Goal: Information Seeking & Learning: Compare options

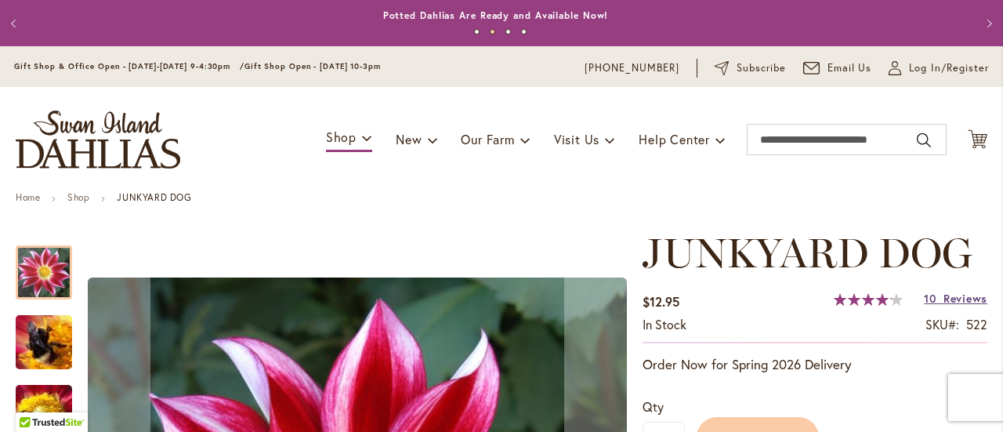
click at [963, 297] on span "Reviews" at bounding box center [965, 298] width 44 height 15
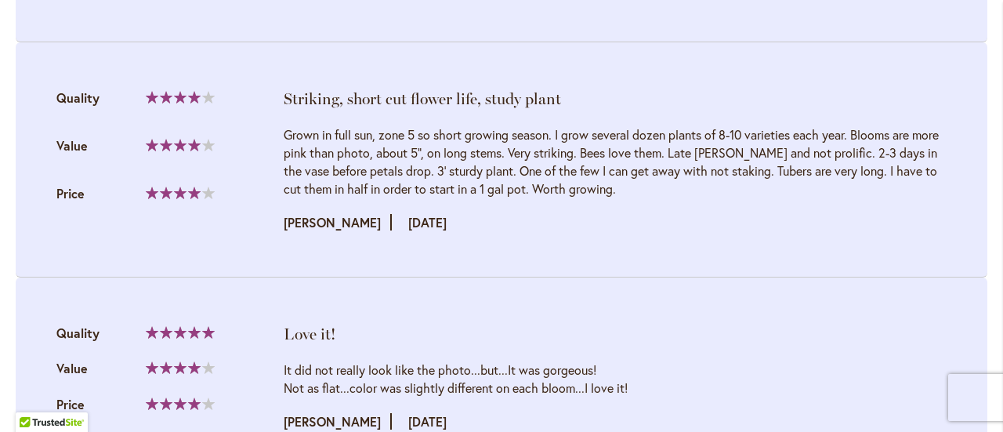
scroll to position [2805, 0]
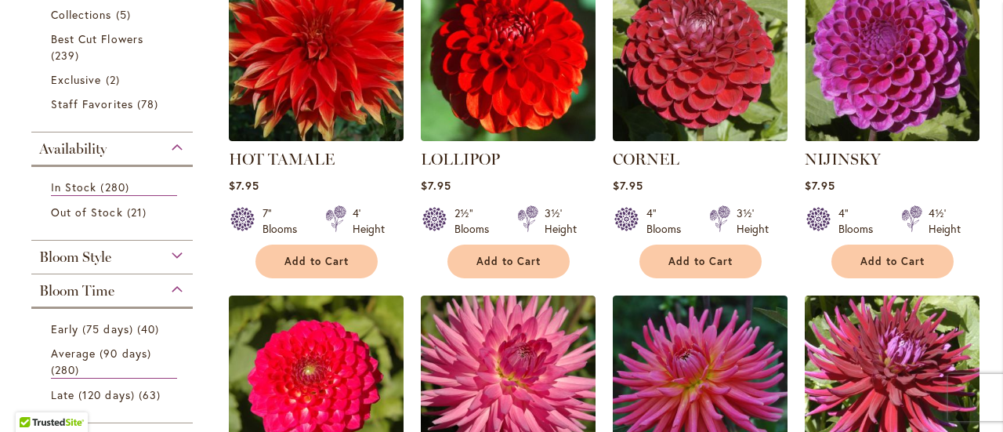
scroll to position [522, 0]
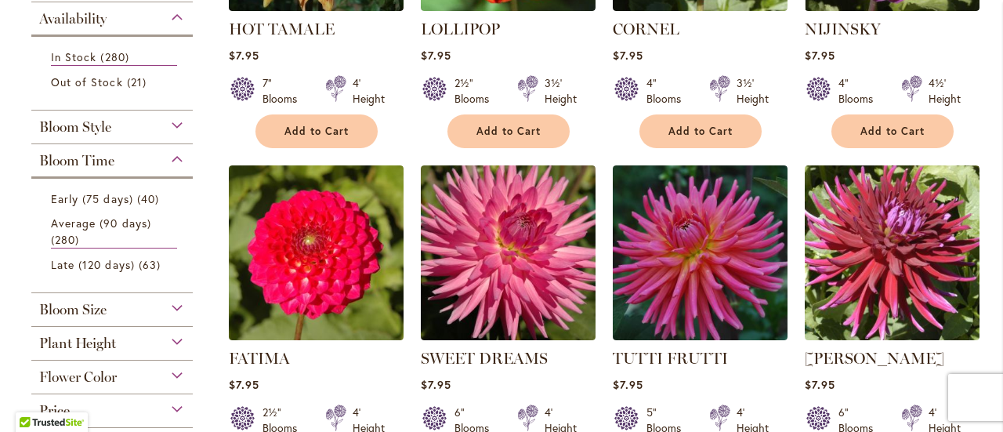
click at [179, 330] on div "Plant Height" at bounding box center [111, 339] width 161 height 25
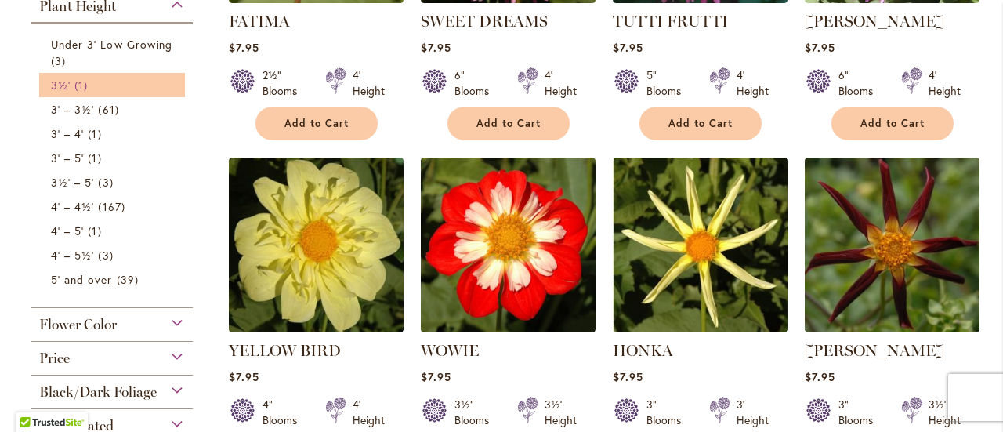
scroll to position [845, 0]
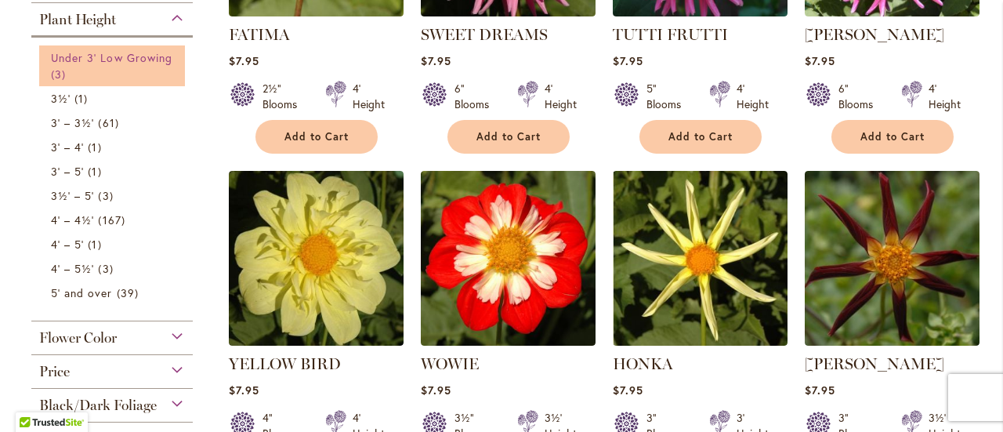
click at [104, 49] on link "Under 3' Low Growing 3 items" at bounding box center [114, 65] width 126 height 33
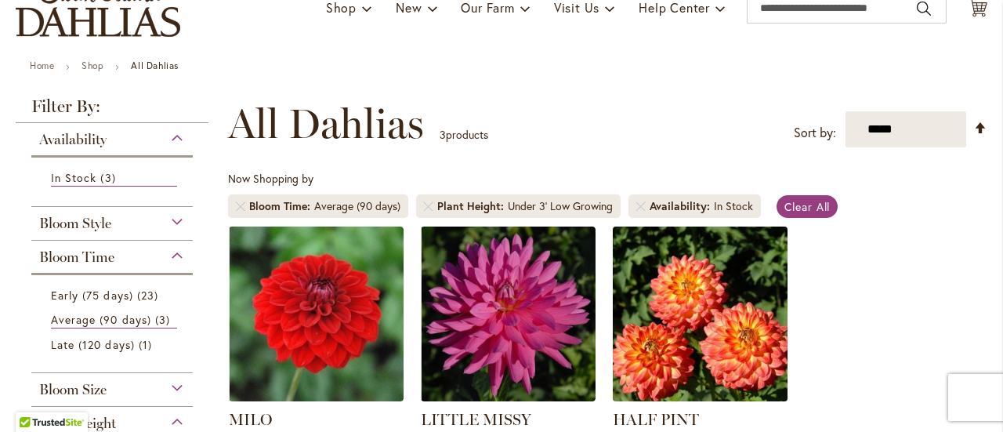
scroll to position [261, 0]
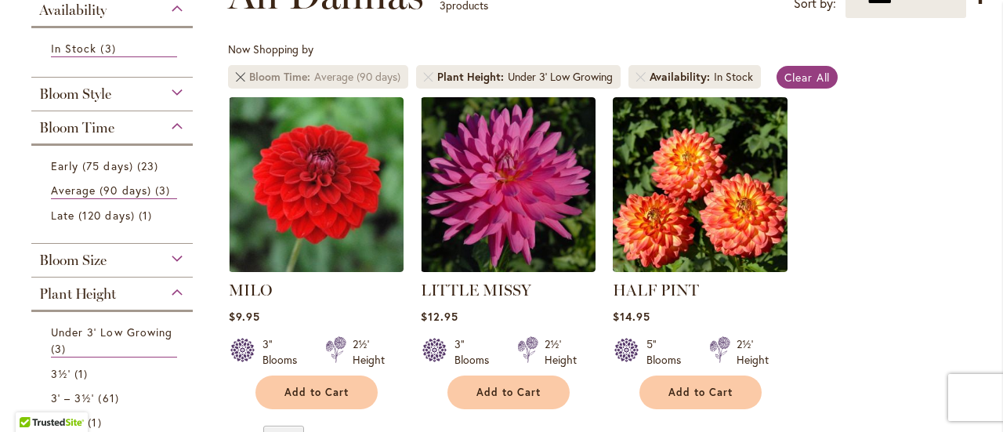
click at [238, 78] on link "Remove Bloom Time Average (90 days)" at bounding box center [240, 76] width 9 height 9
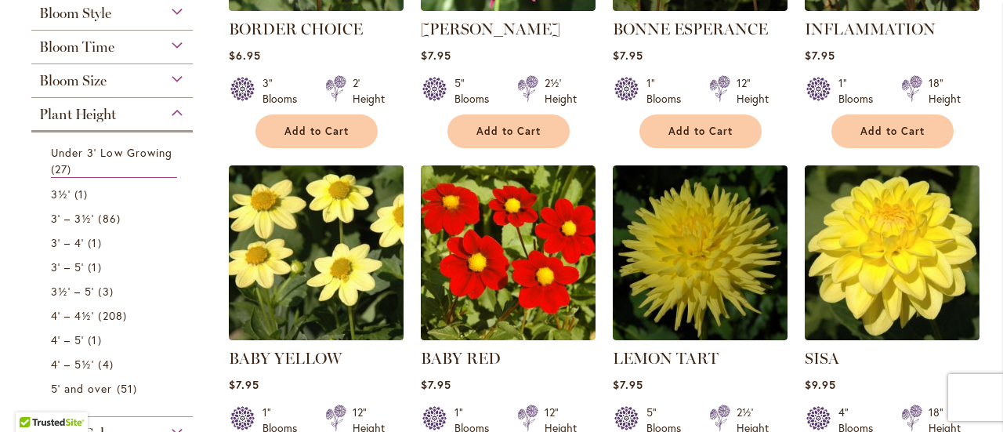
scroll to position [261, 0]
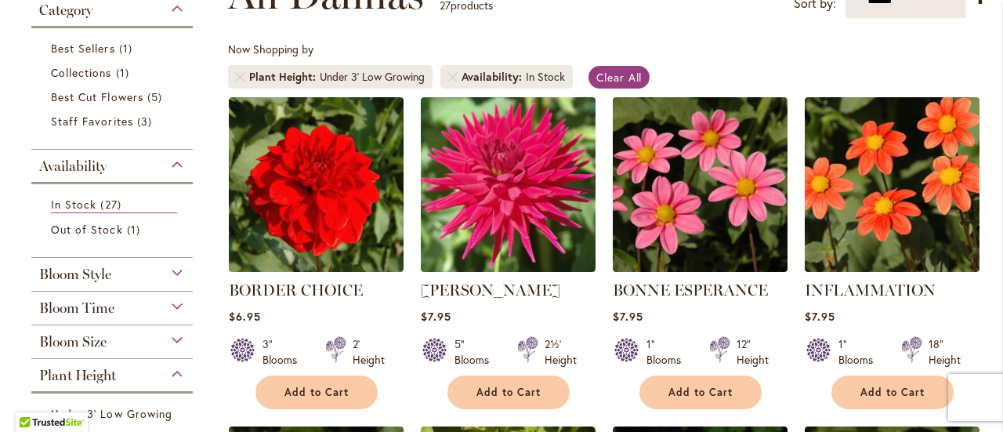
click at [179, 299] on div "Bloom Time" at bounding box center [111, 303] width 161 height 25
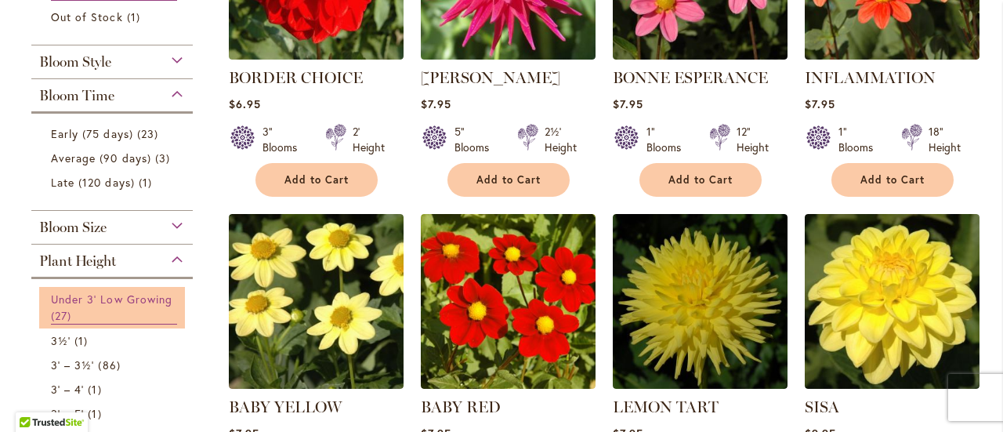
scroll to position [522, 0]
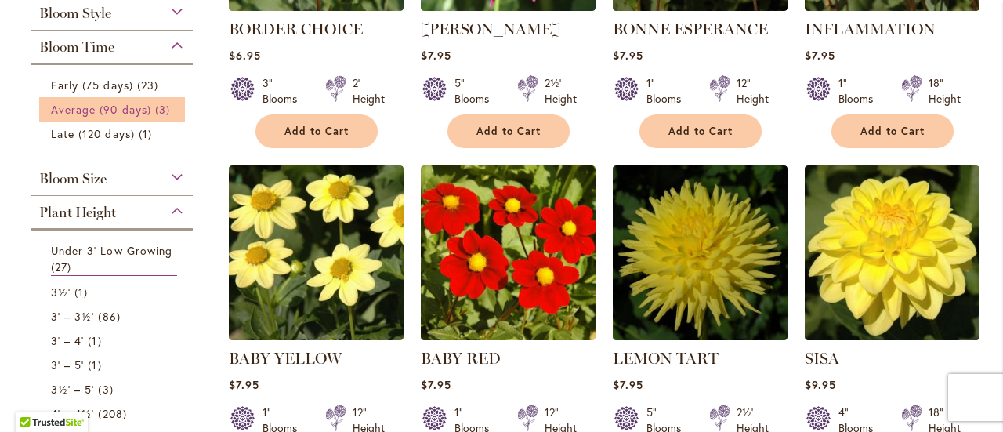
click at [96, 108] on span "Average (90 days)" at bounding box center [101, 109] width 100 height 15
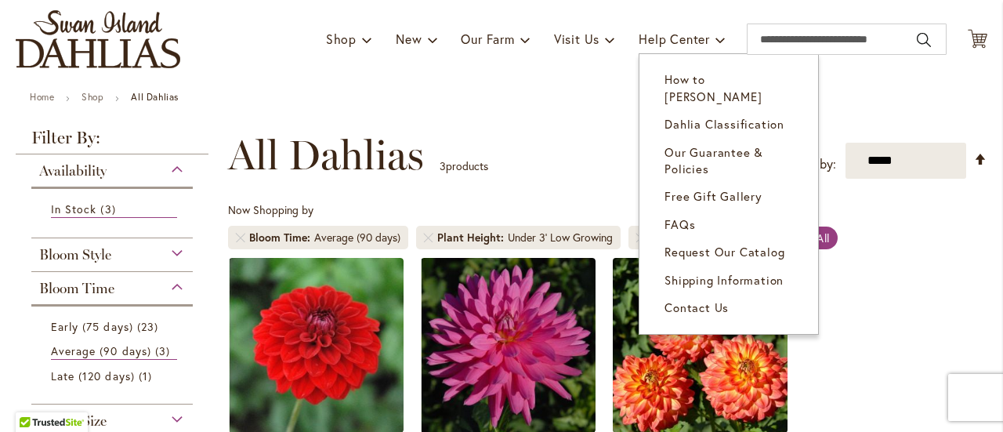
scroll to position [261, 0]
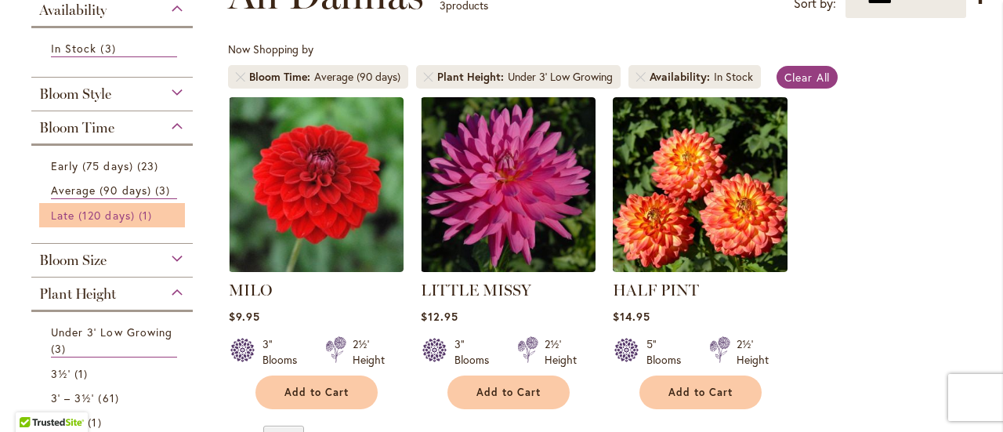
click at [128, 213] on span "Late (120 days)" at bounding box center [93, 215] width 84 height 15
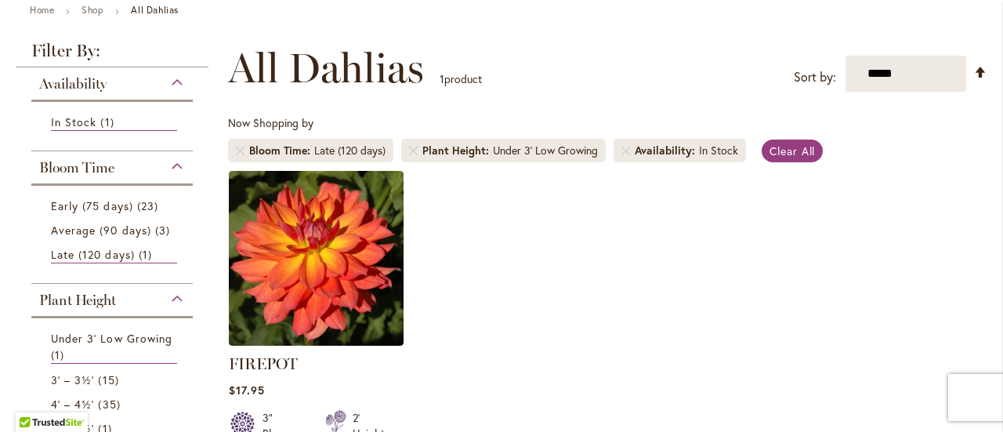
scroll to position [130, 0]
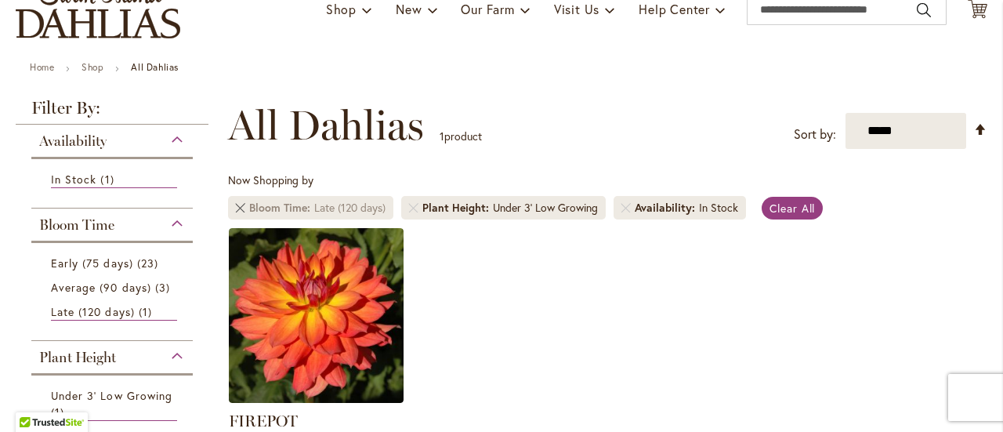
click at [240, 211] on link "Remove Bloom Time Late (120 days)" at bounding box center [240, 207] width 9 height 9
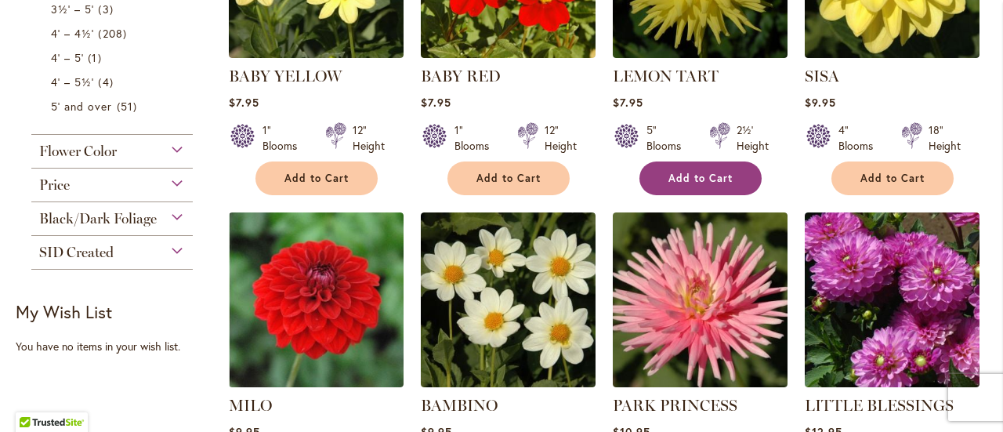
scroll to position [783, 0]
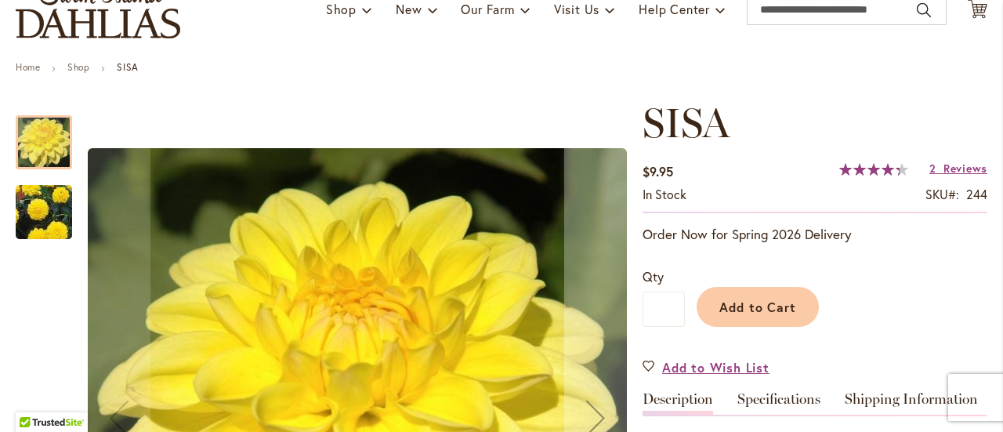
scroll to position [392, 0]
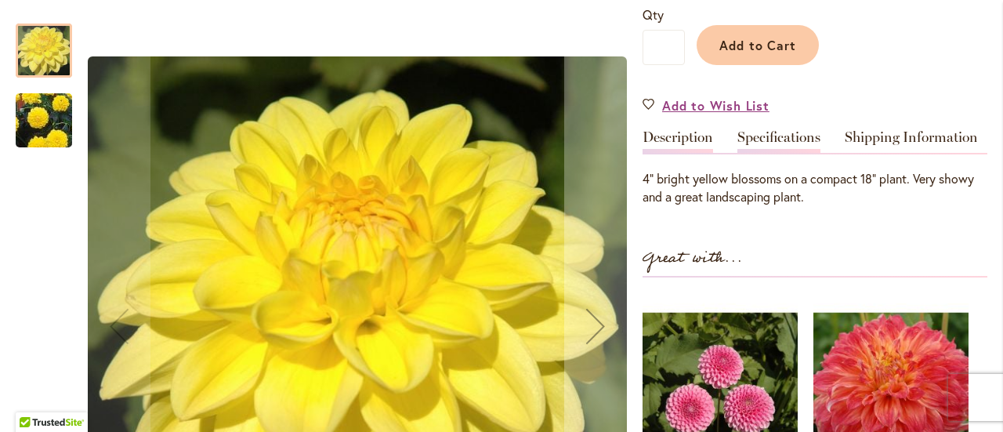
click at [784, 132] on link "Specifications" at bounding box center [778, 141] width 83 height 23
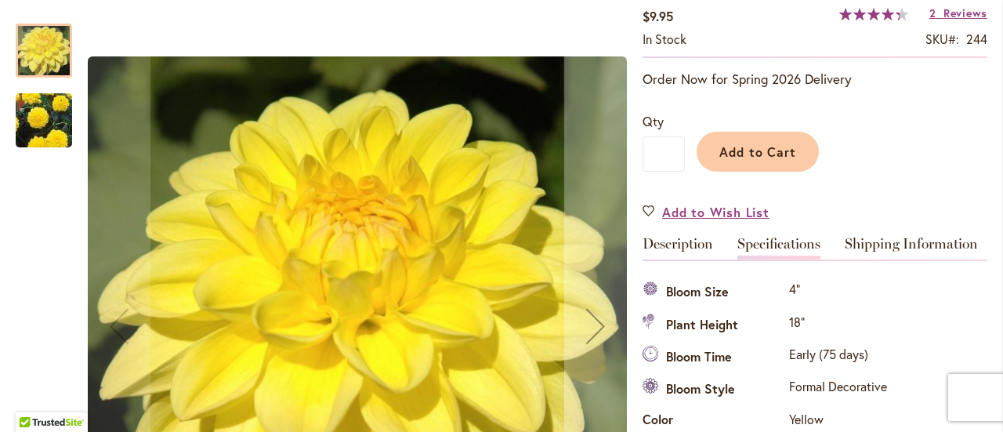
scroll to position [260, 0]
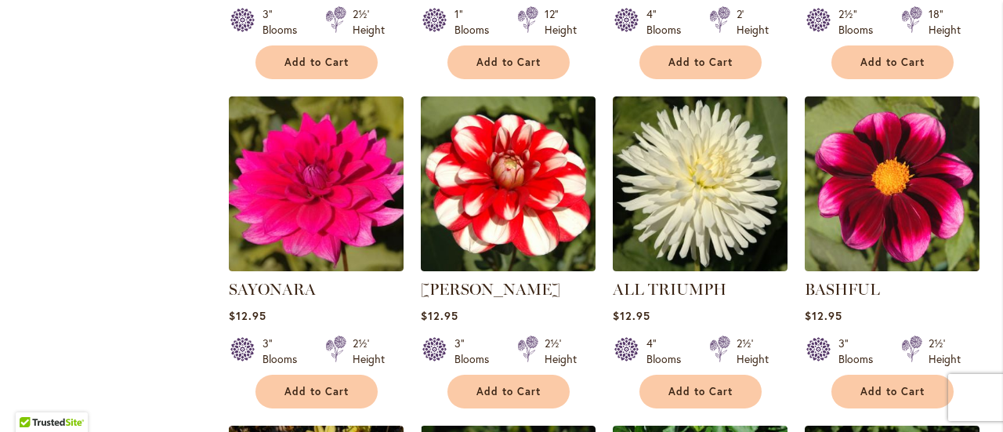
scroll to position [1305, 0]
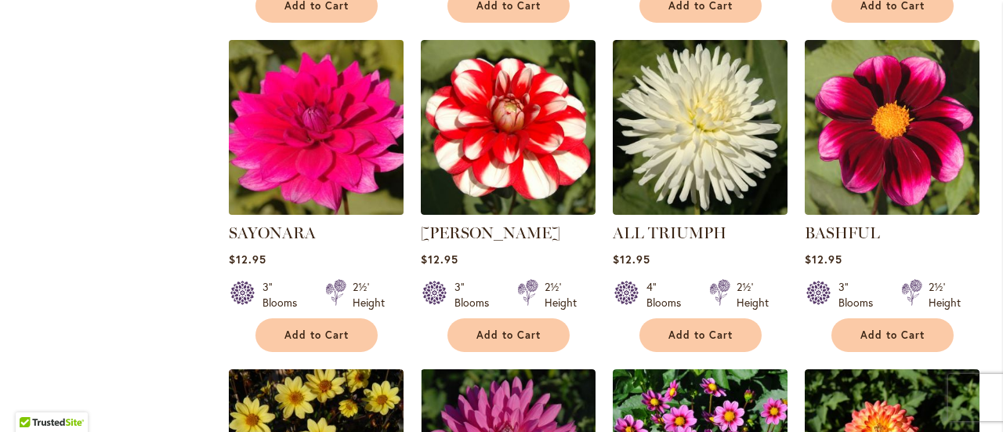
click at [297, 172] on img at bounding box center [315, 126] width 183 height 183
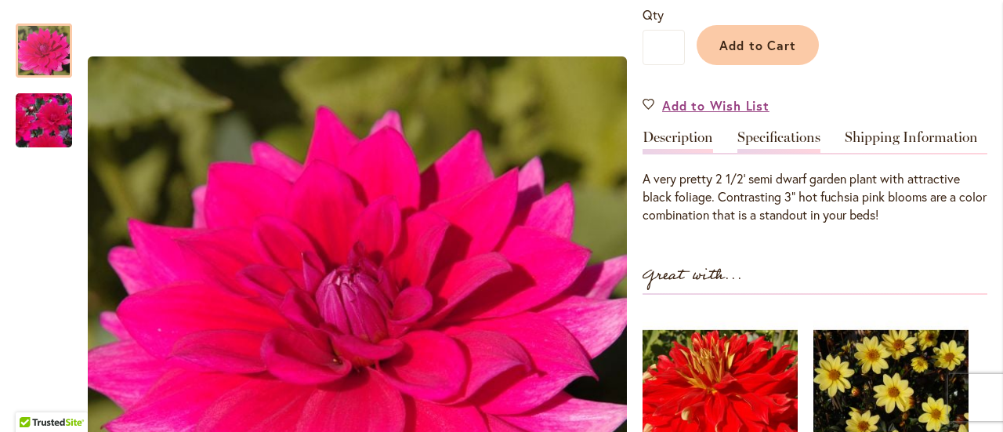
click at [781, 130] on link "Specifications" at bounding box center [778, 141] width 83 height 23
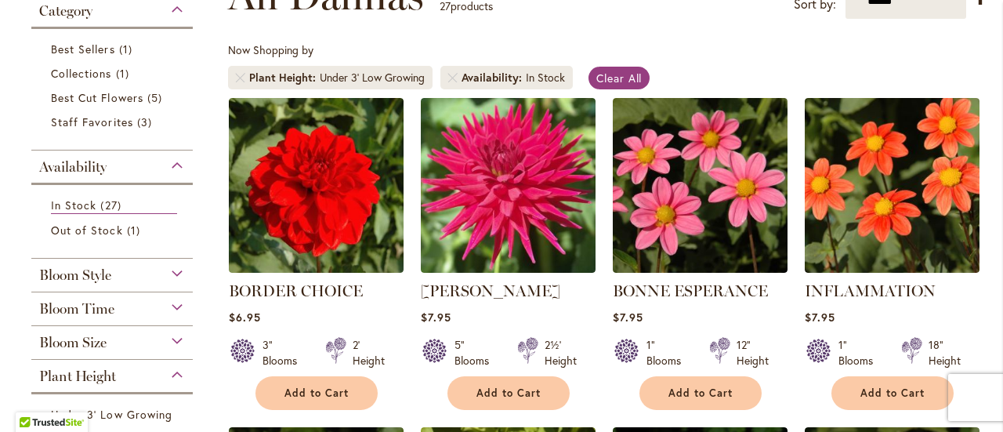
scroll to position [261, 0]
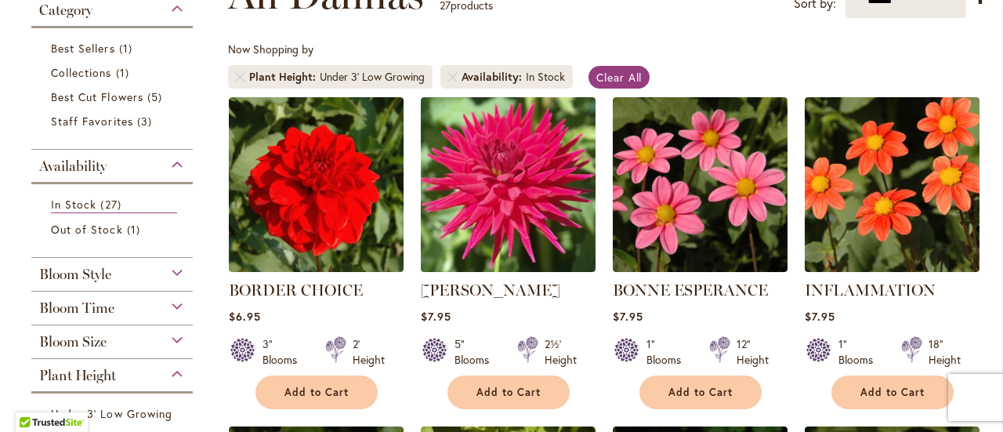
click at [174, 372] on div "Plant Height" at bounding box center [111, 371] width 161 height 25
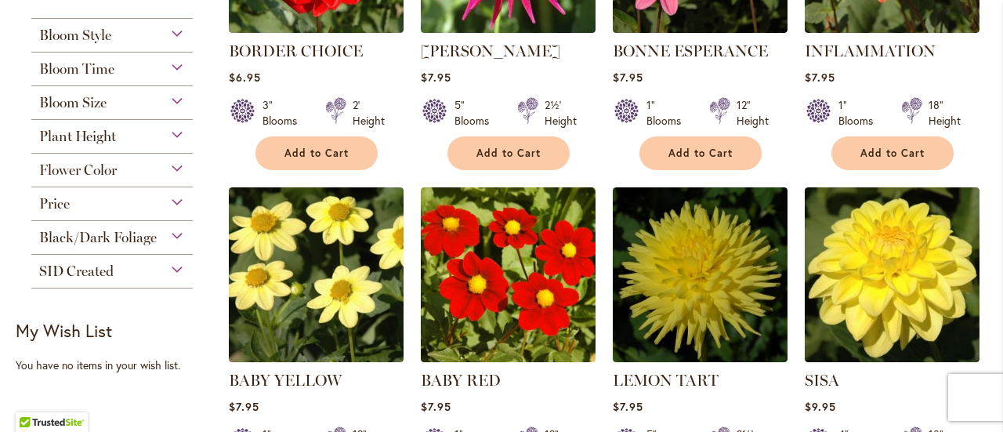
scroll to position [522, 0]
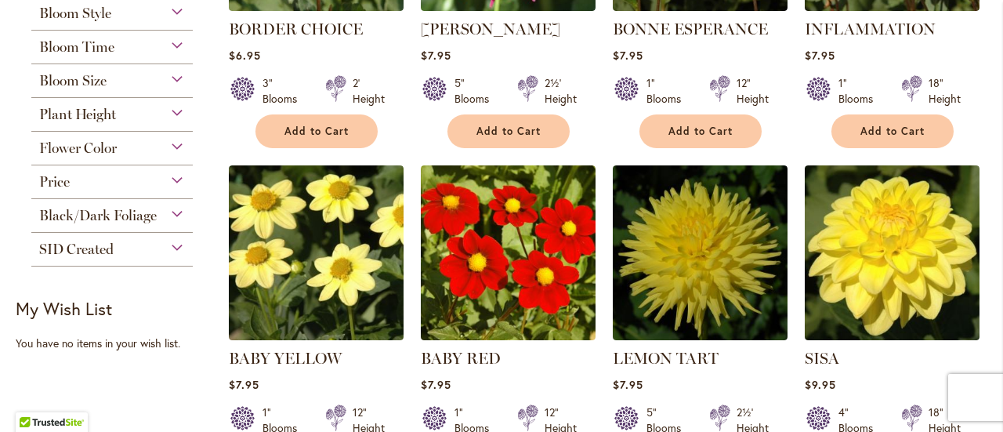
click at [176, 8] on div "Bloom Style" at bounding box center [111, 9] width 161 height 25
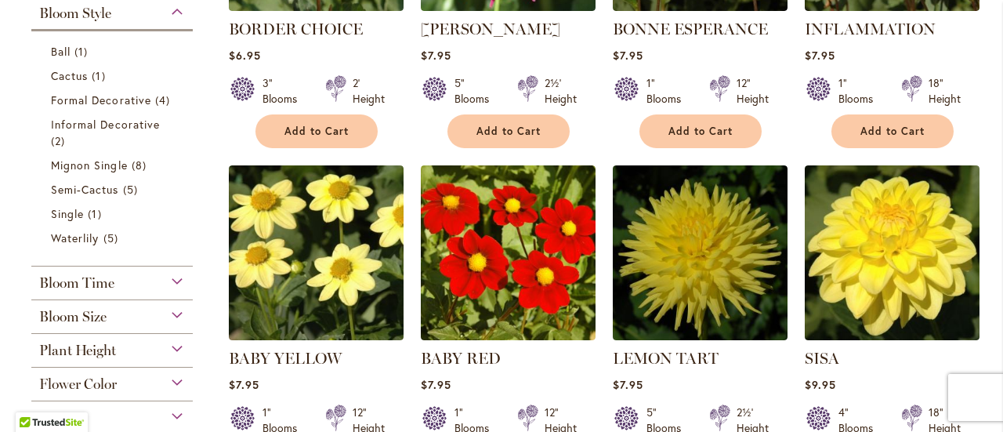
scroll to position [517, 0]
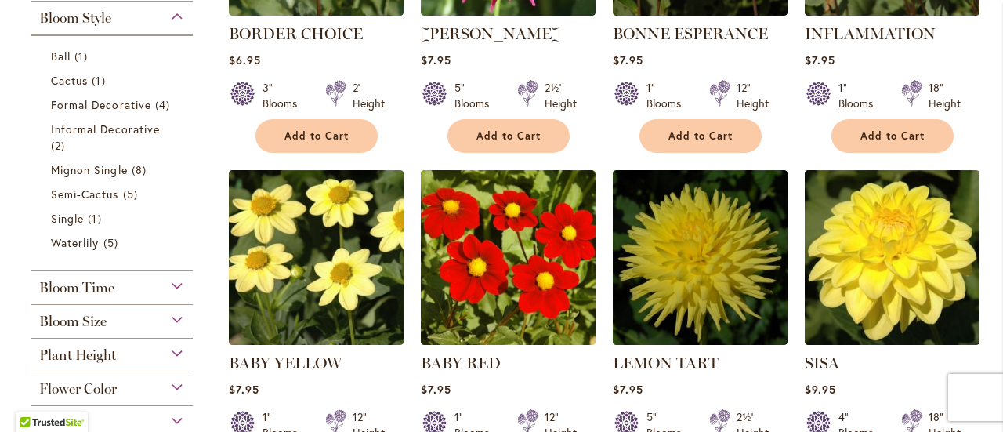
click at [176, 8] on div "Bloom Style" at bounding box center [111, 14] width 161 height 25
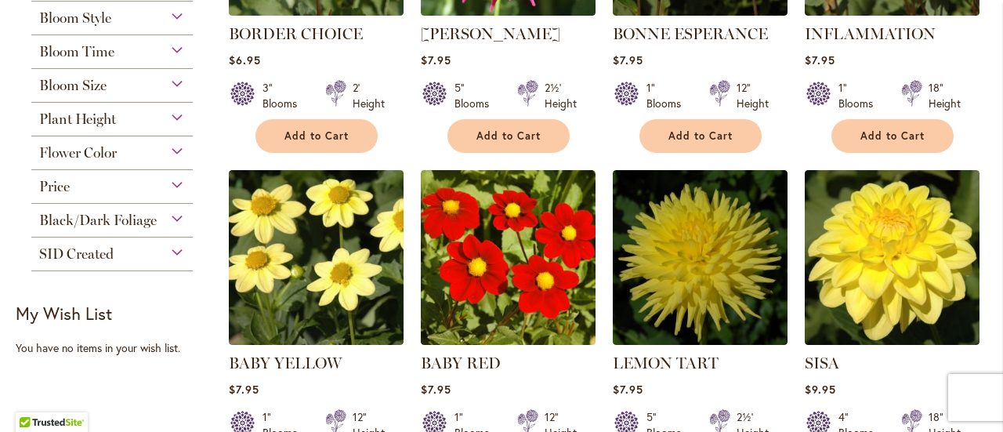
click at [173, 51] on div "Bloom Time" at bounding box center [111, 47] width 161 height 25
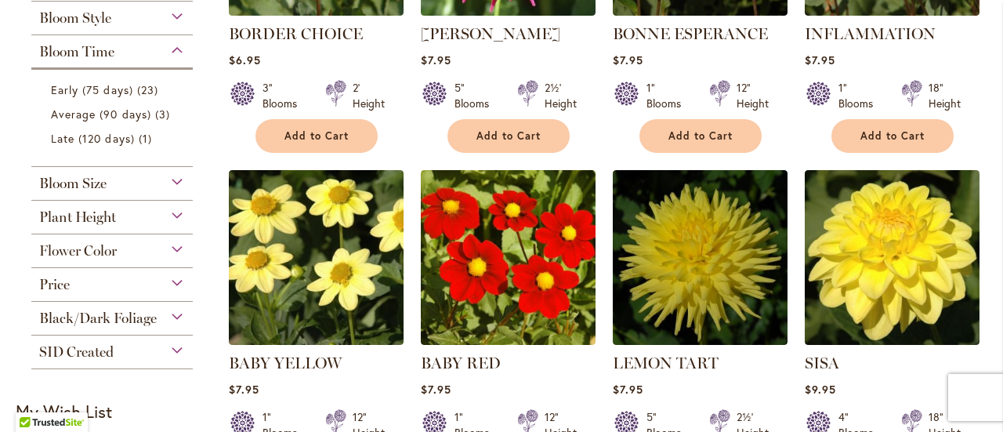
click at [173, 51] on div "Bloom Time" at bounding box center [111, 47] width 161 height 25
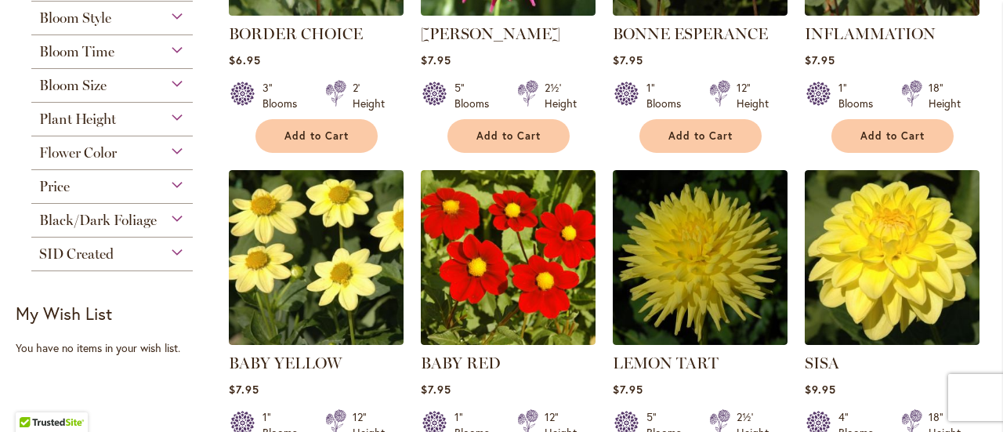
click at [177, 84] on div "Bloom Size" at bounding box center [111, 81] width 161 height 25
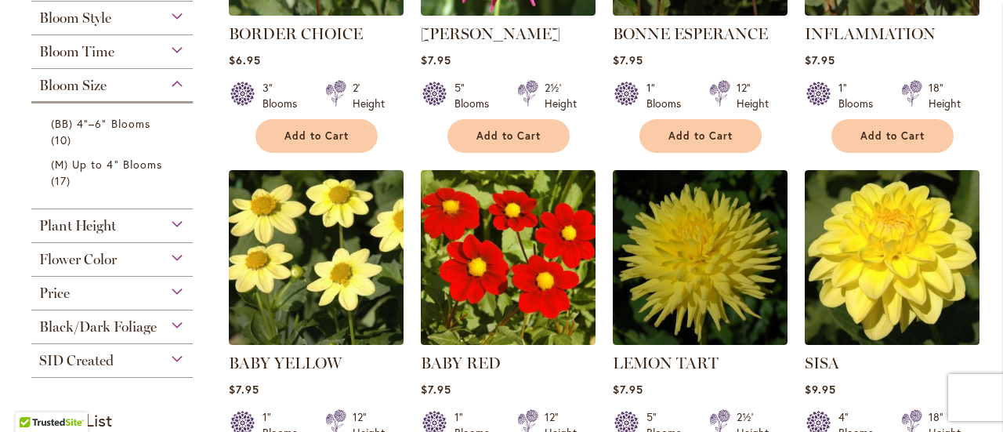
click at [177, 84] on div "Bloom Size" at bounding box center [111, 81] width 161 height 25
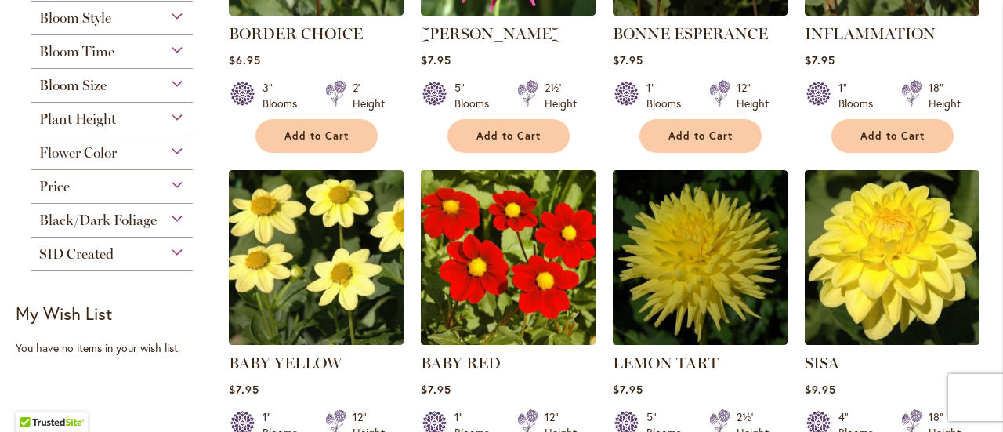
click at [179, 120] on div "Plant Height" at bounding box center [111, 115] width 161 height 25
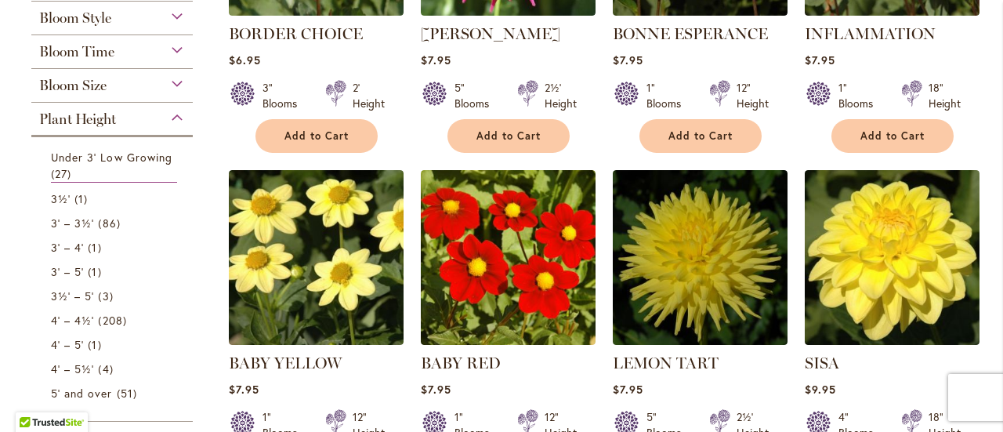
click at [179, 120] on div "Plant Height" at bounding box center [111, 115] width 161 height 25
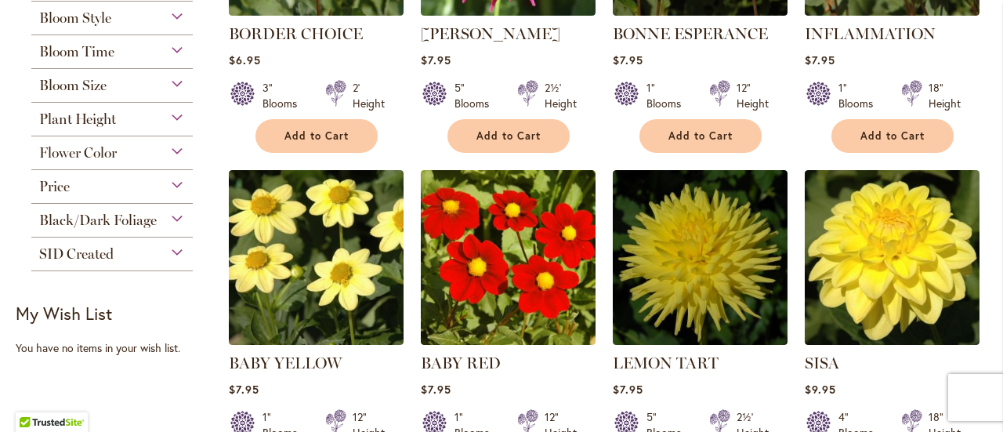
click at [173, 149] on div "Flower Color" at bounding box center [111, 148] width 161 height 25
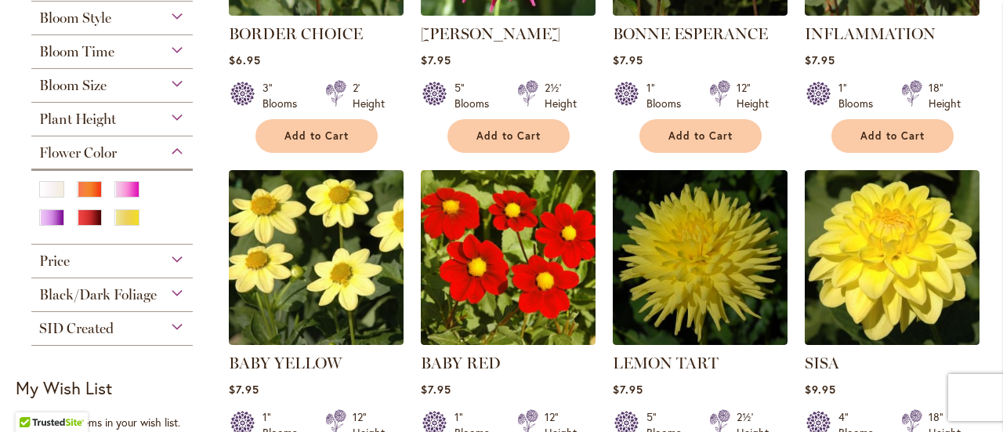
click at [173, 149] on div "Flower Color" at bounding box center [111, 148] width 161 height 25
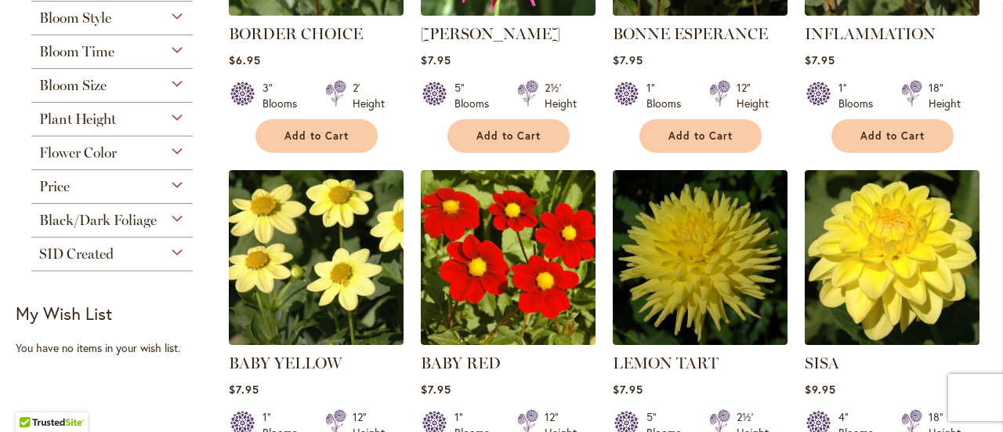
click at [172, 214] on div "Black/Dark Foliage" at bounding box center [111, 216] width 161 height 25
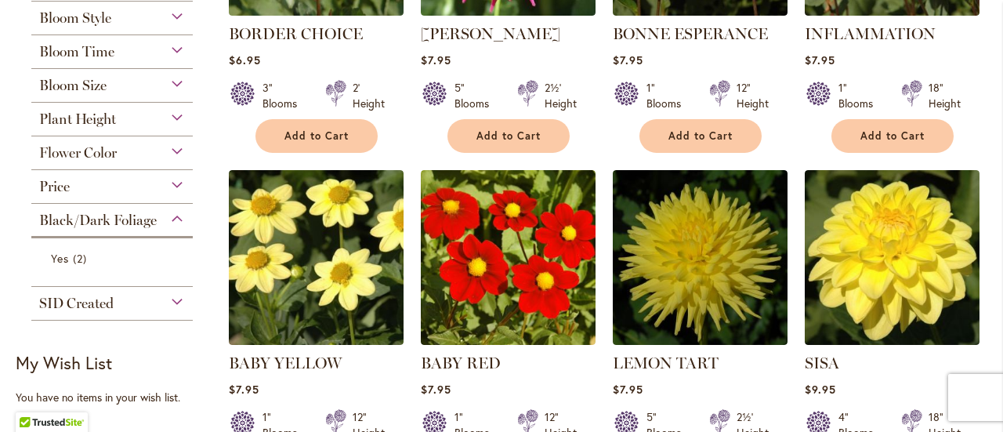
click at [172, 214] on div "Black/Dark Foliage" at bounding box center [111, 216] width 161 height 25
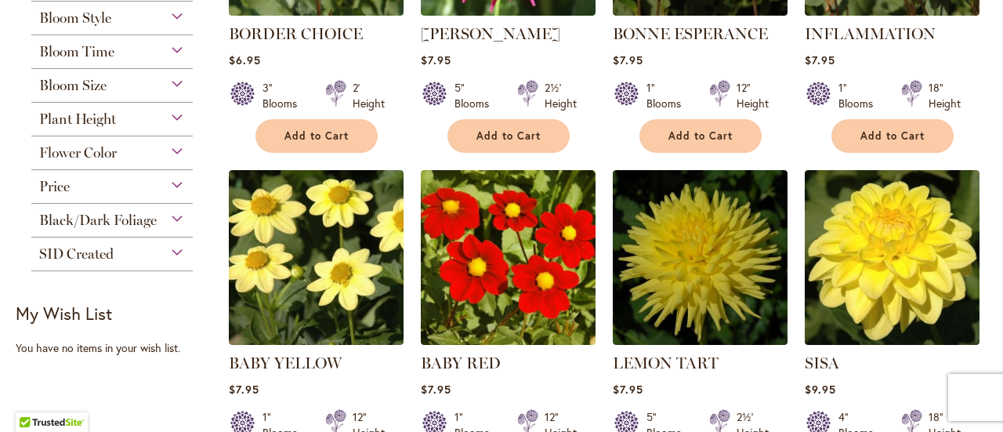
click at [173, 243] on div "SID Created" at bounding box center [111, 249] width 161 height 25
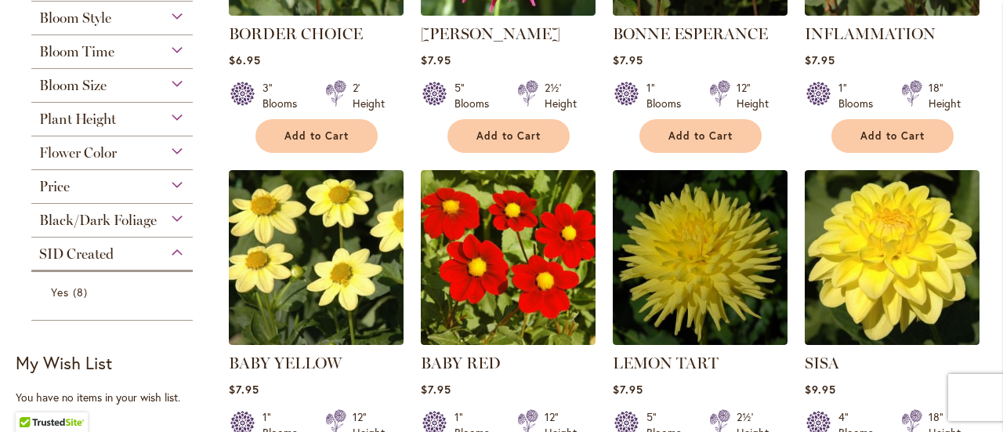
click at [174, 255] on div "SID Created" at bounding box center [111, 249] width 161 height 25
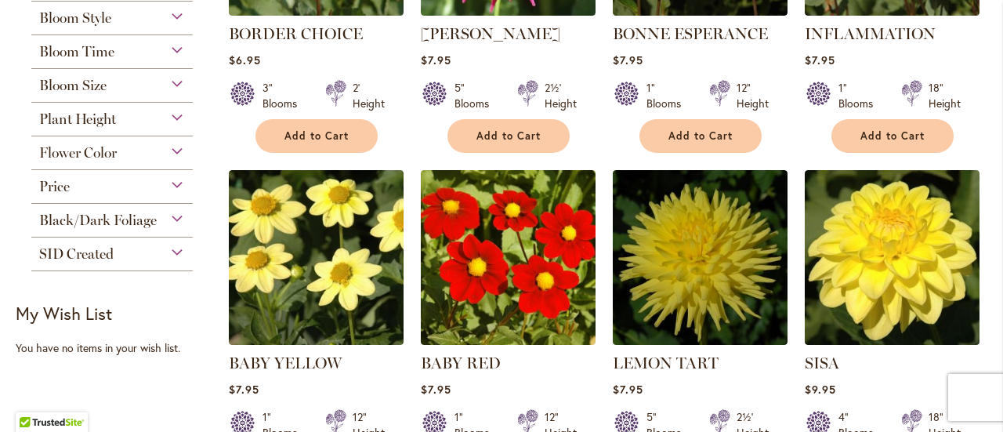
click at [172, 183] on div "Price" at bounding box center [111, 182] width 161 height 25
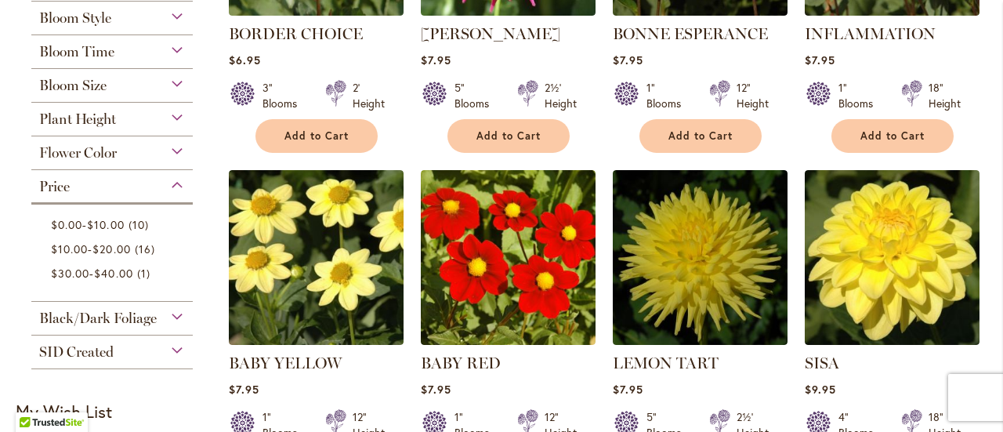
click at [172, 183] on div "Price" at bounding box center [111, 182] width 161 height 25
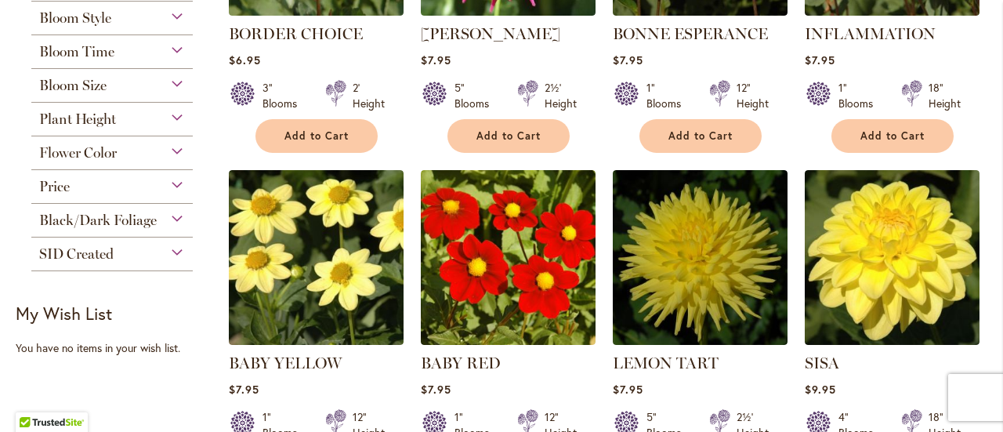
scroll to position [255, 0]
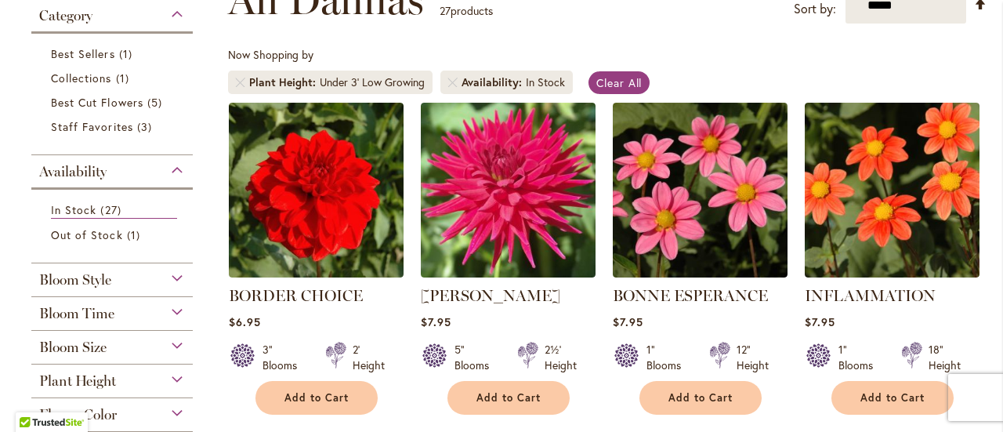
click at [174, 168] on div "Availability" at bounding box center [111, 167] width 161 height 25
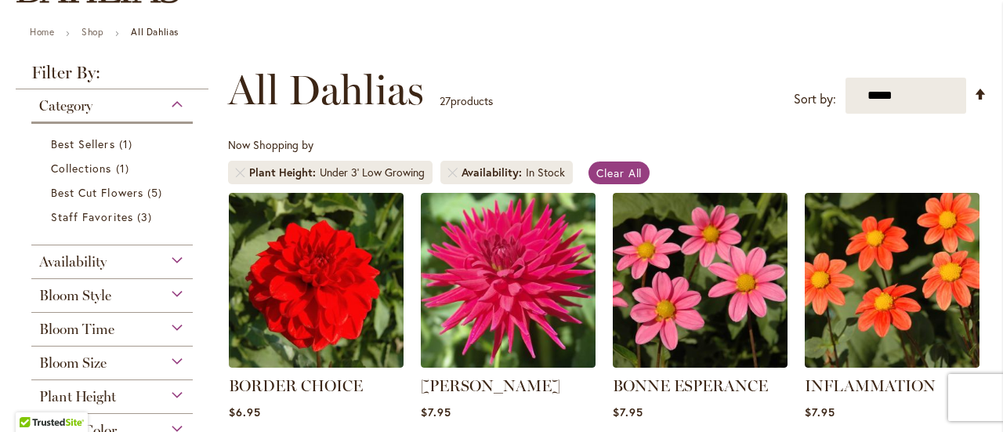
scroll to position [125, 0]
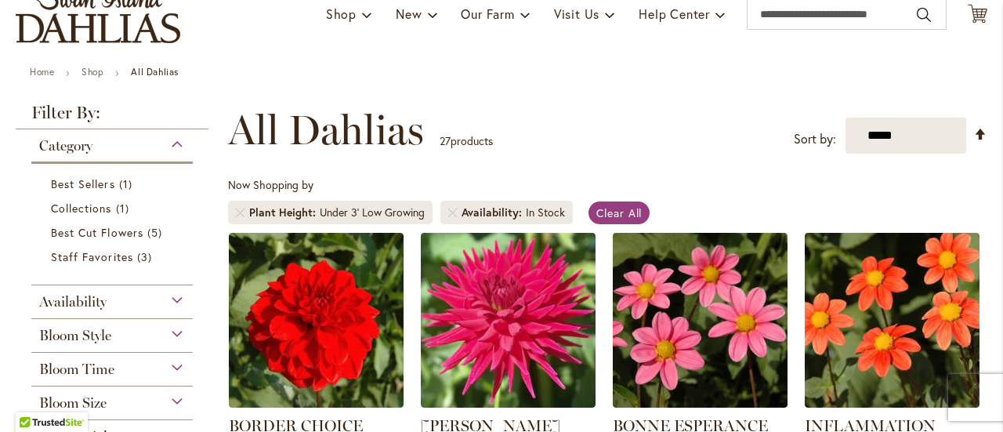
click at [172, 143] on div "Category" at bounding box center [111, 141] width 161 height 25
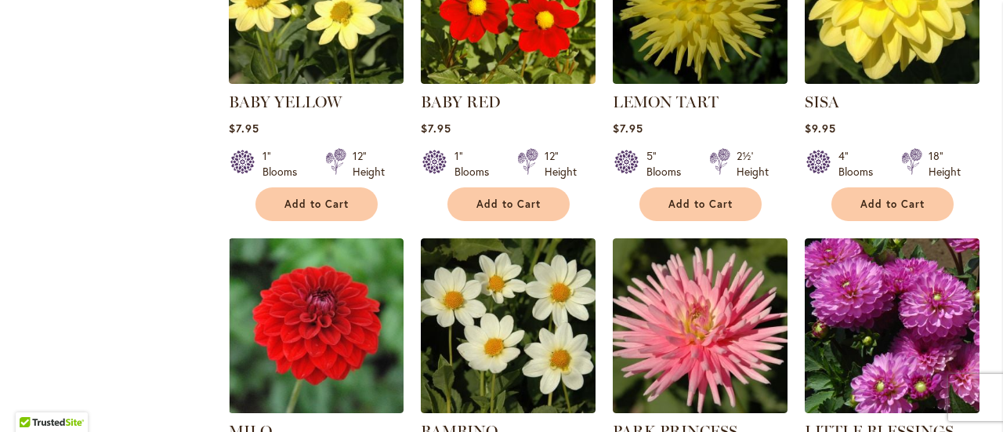
scroll to position [647, 0]
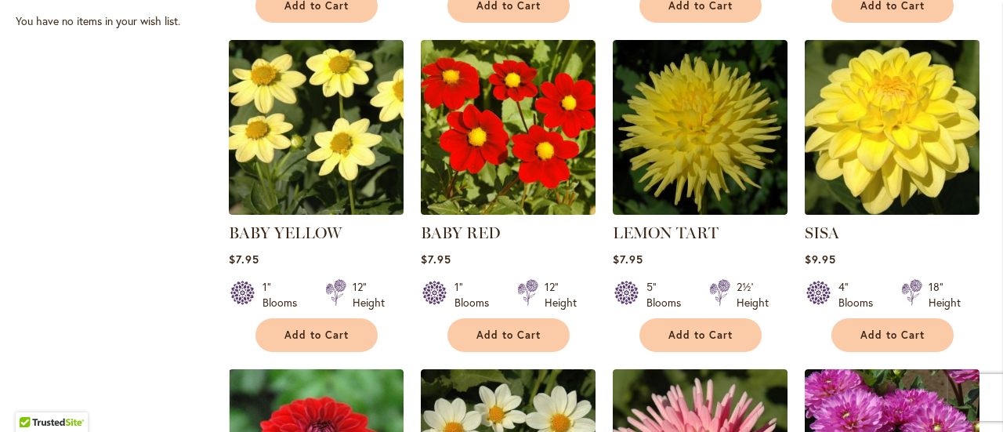
click at [911, 120] on img at bounding box center [891, 126] width 183 height 183
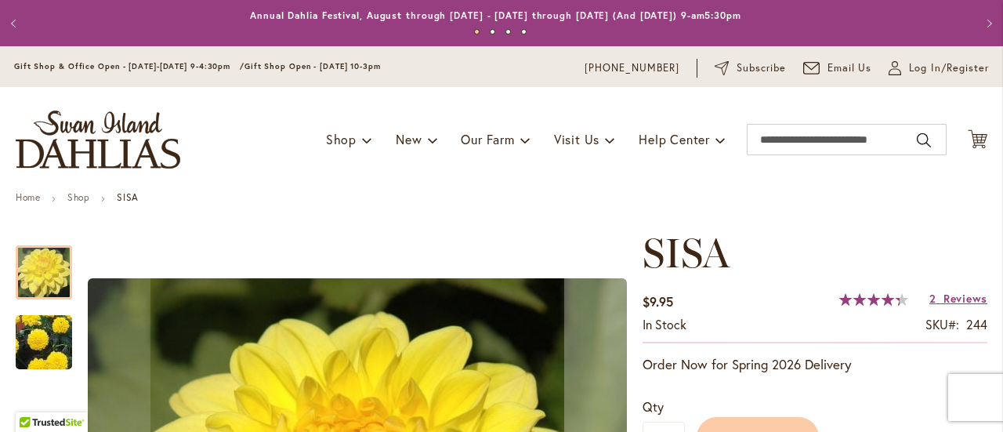
scroll to position [261, 0]
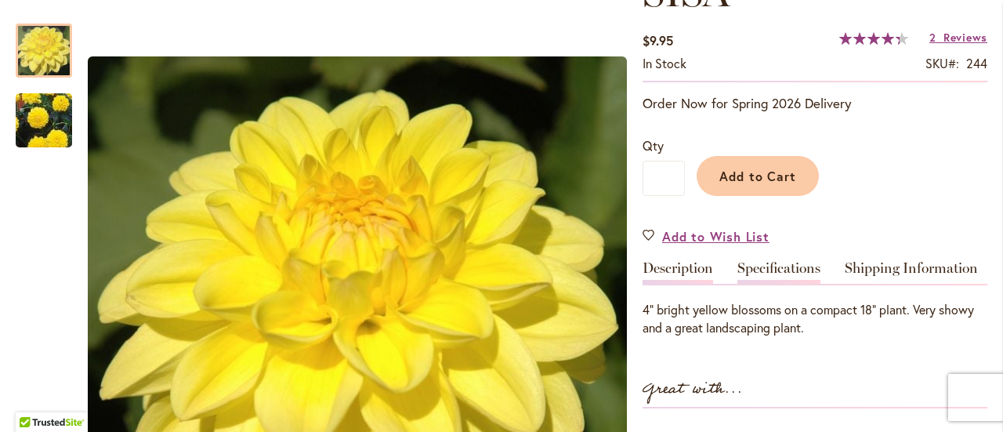
click at [783, 266] on link "Specifications" at bounding box center [778, 272] width 83 height 23
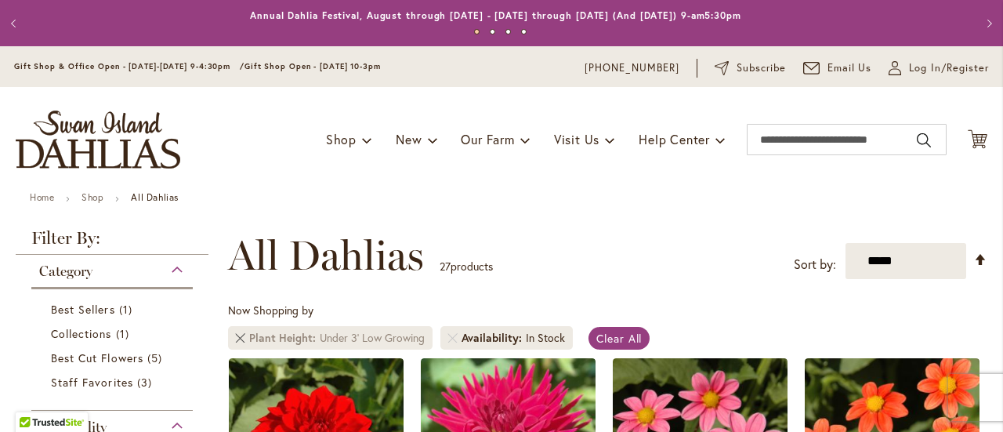
click at [240, 338] on link "Remove Plant Height Under 3' Low Growing" at bounding box center [240, 337] width 9 height 9
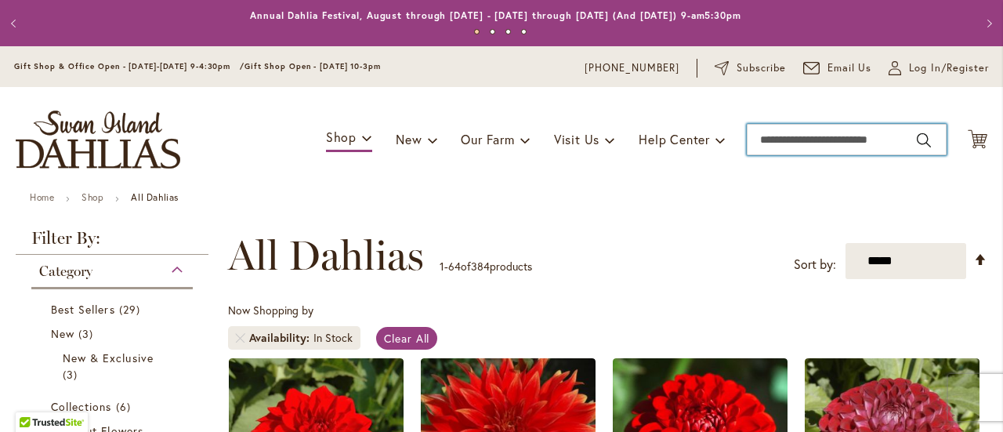
click at [786, 145] on input "Search" at bounding box center [847, 139] width 200 height 31
type input "**********"
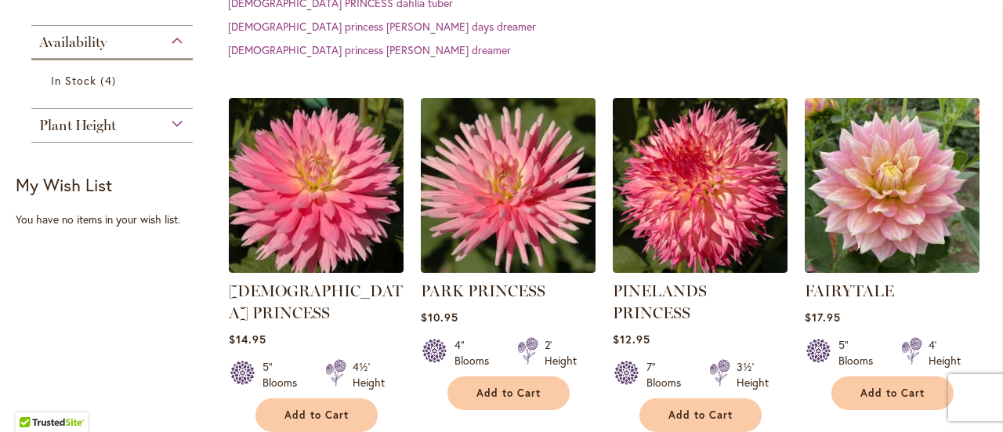
scroll to position [522, 0]
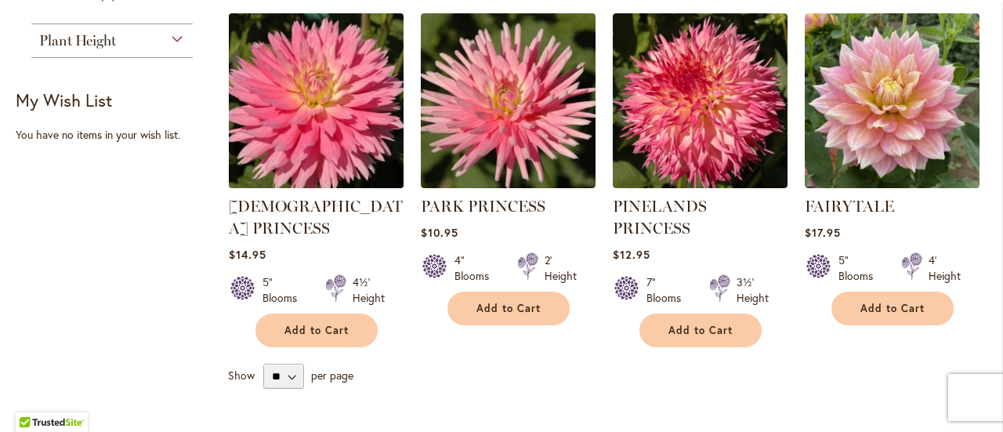
click at [270, 62] on img at bounding box center [315, 100] width 183 height 183
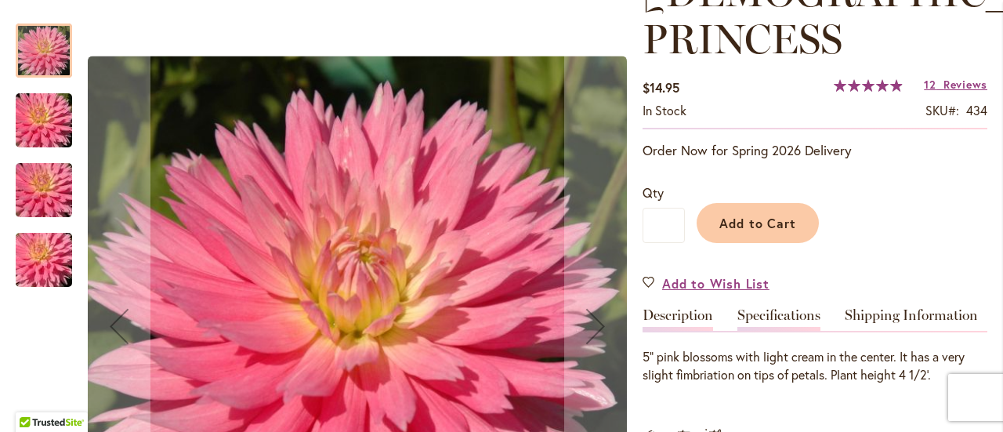
click at [798, 308] on link "Specifications" at bounding box center [778, 319] width 83 height 23
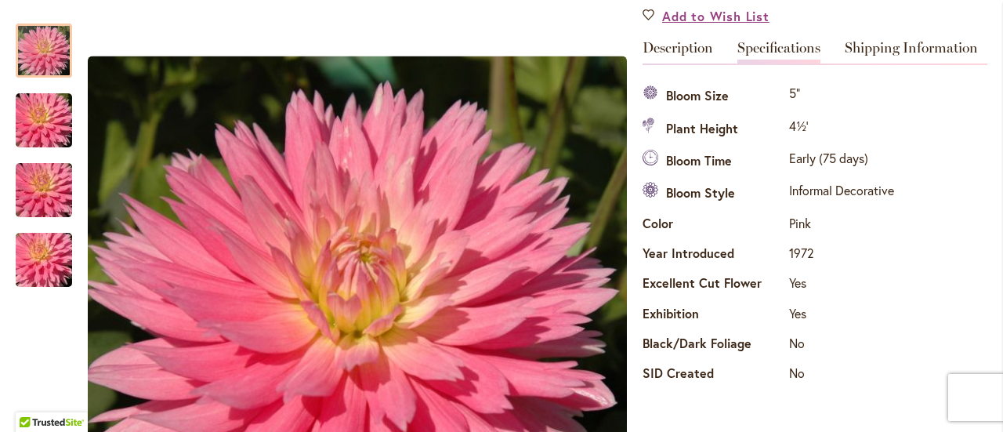
scroll to position [521, 0]
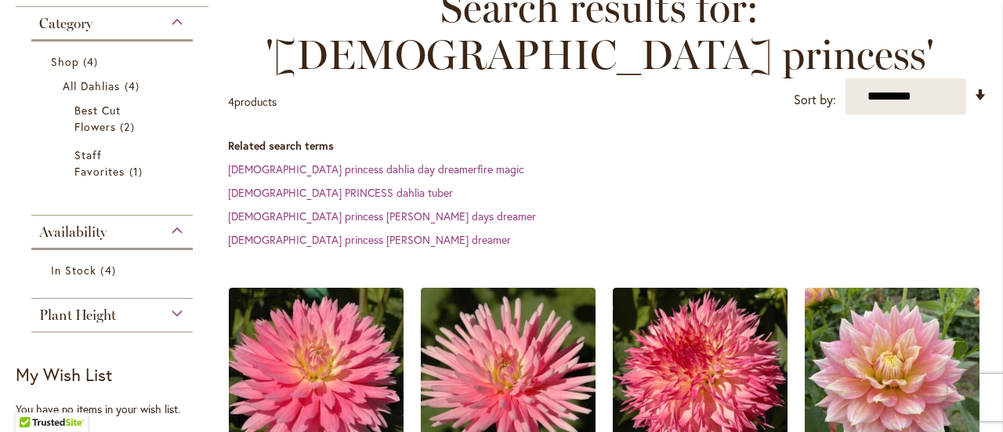
scroll to position [261, 0]
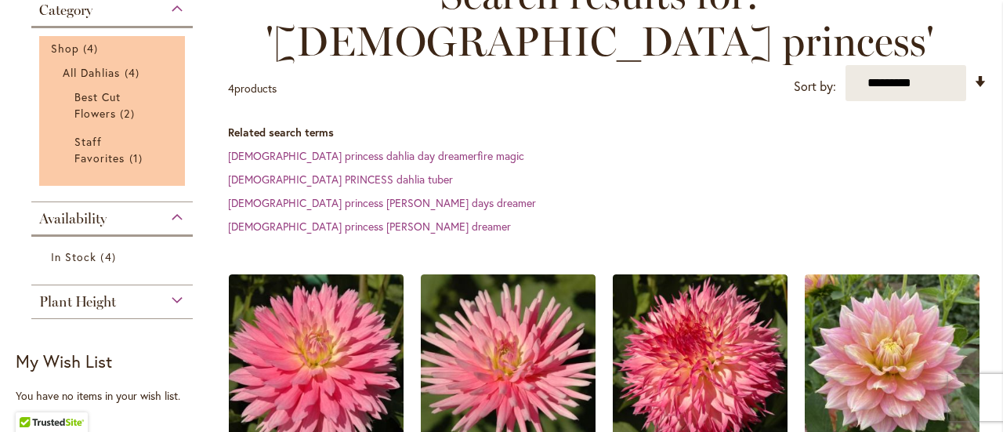
click at [128, 121] on li "Best Cut Flowers 2 items" at bounding box center [112, 105] width 99 height 41
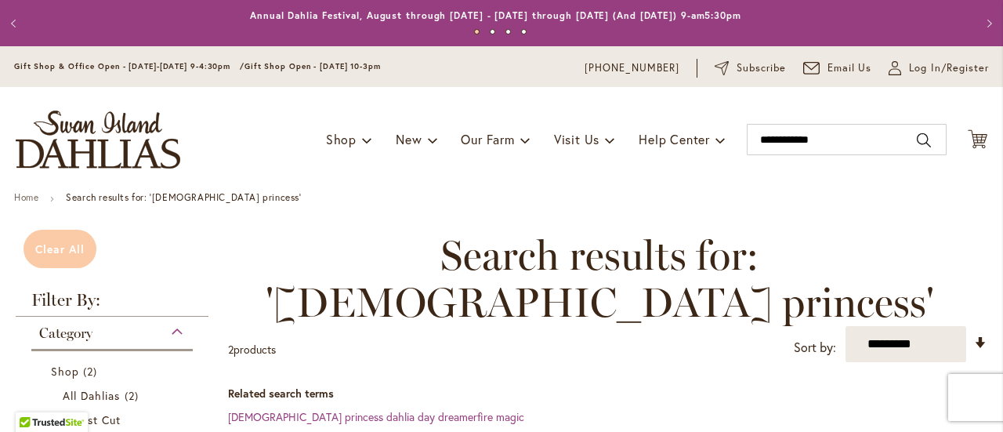
click at [49, 254] on span "Clear All" at bounding box center [59, 248] width 49 height 15
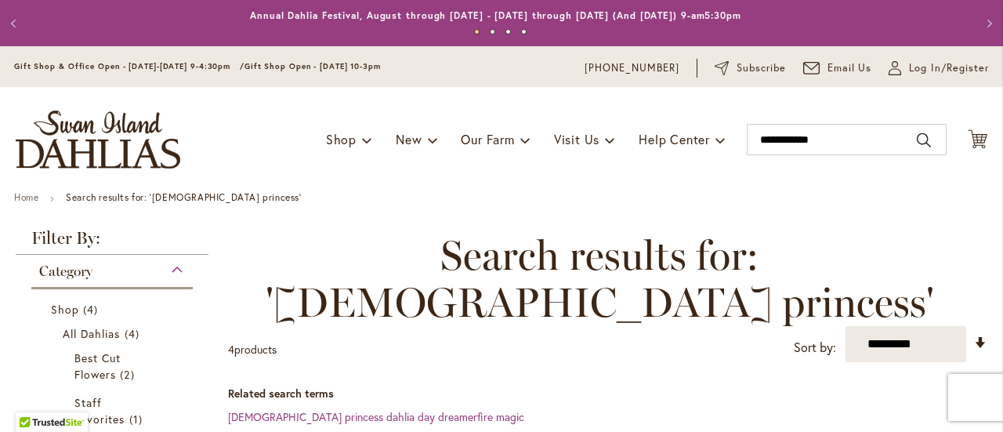
click at [124, 153] on img "store logo" at bounding box center [98, 139] width 165 height 58
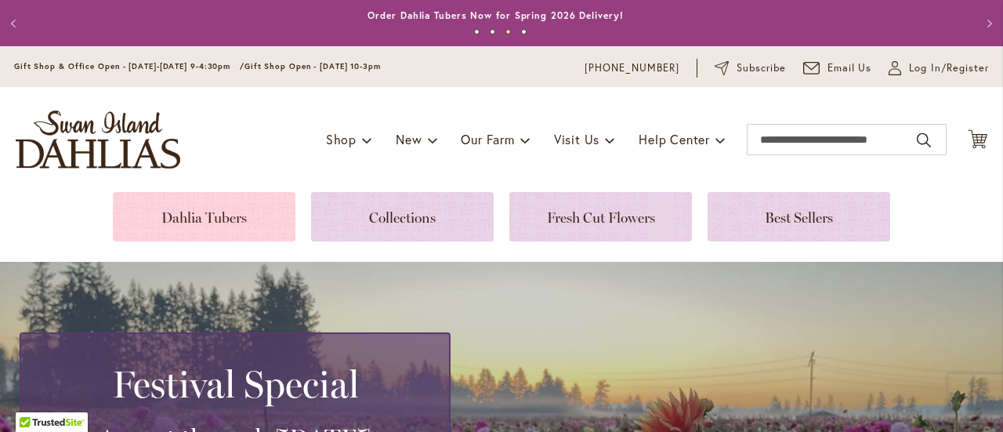
click at [193, 207] on link at bounding box center [204, 216] width 183 height 49
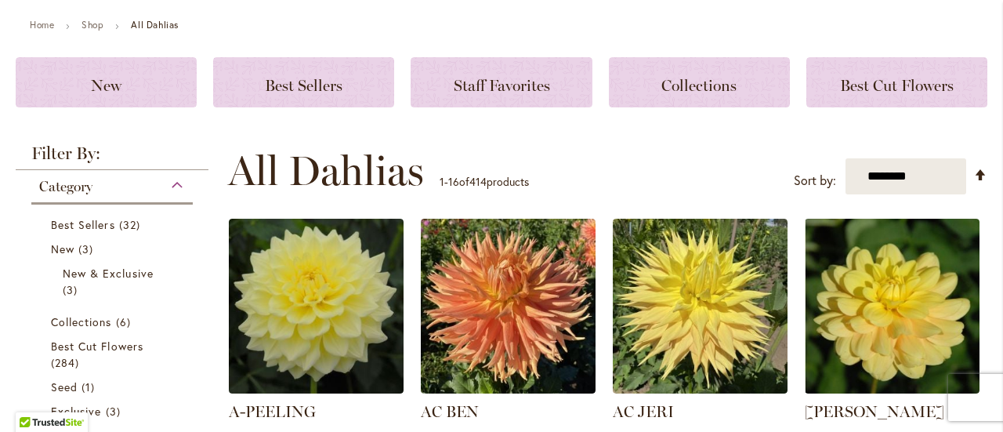
scroll to position [261, 0]
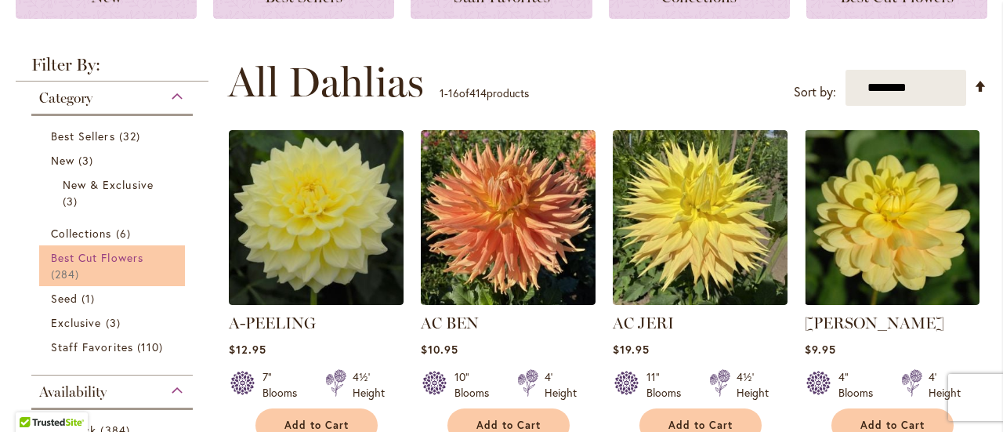
click at [92, 256] on span "Best Cut Flowers" at bounding box center [97, 257] width 92 height 15
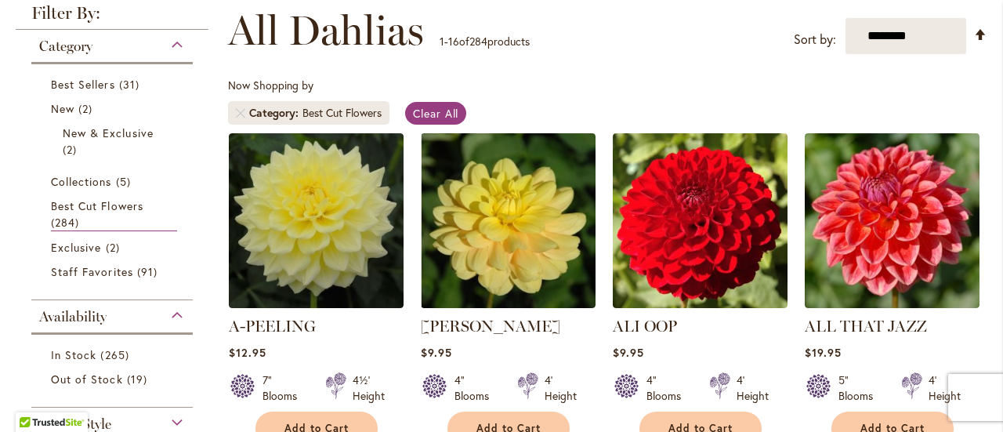
scroll to position [261, 0]
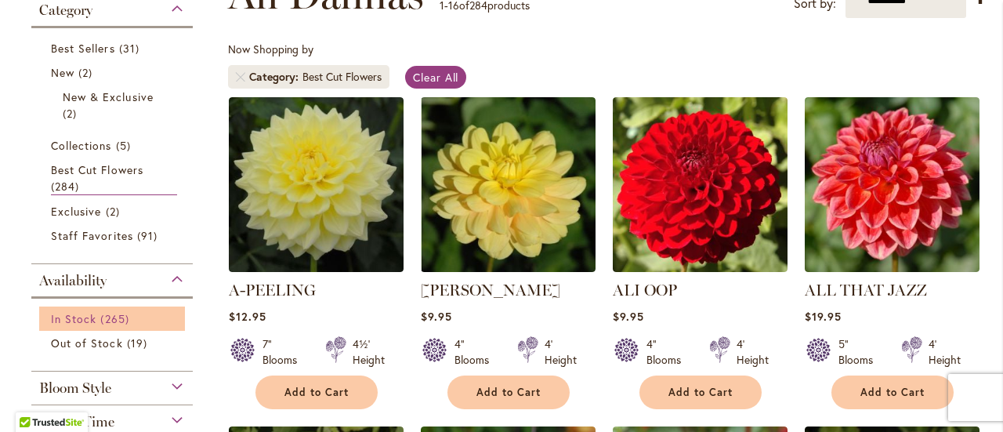
click at [127, 311] on span "265 items" at bounding box center [116, 318] width 32 height 16
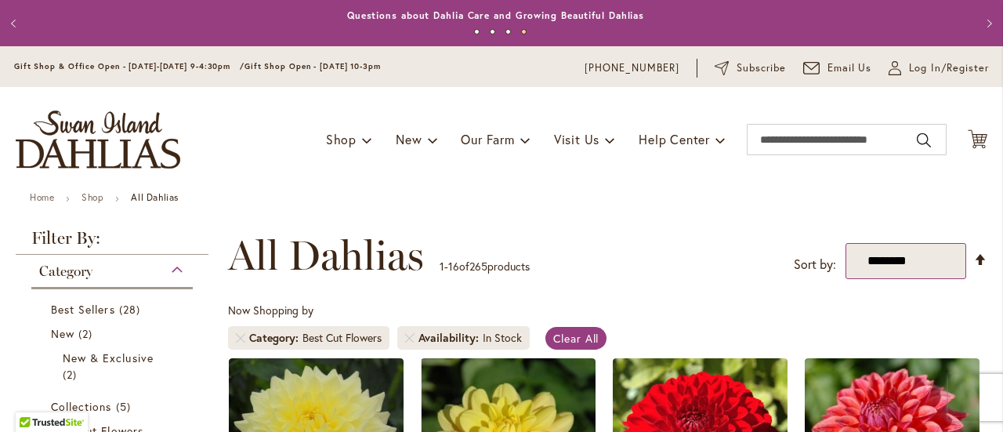
click at [923, 262] on select "**********" at bounding box center [905, 261] width 121 height 36
select select "*****"
click at [845, 243] on select "**********" at bounding box center [905, 261] width 121 height 36
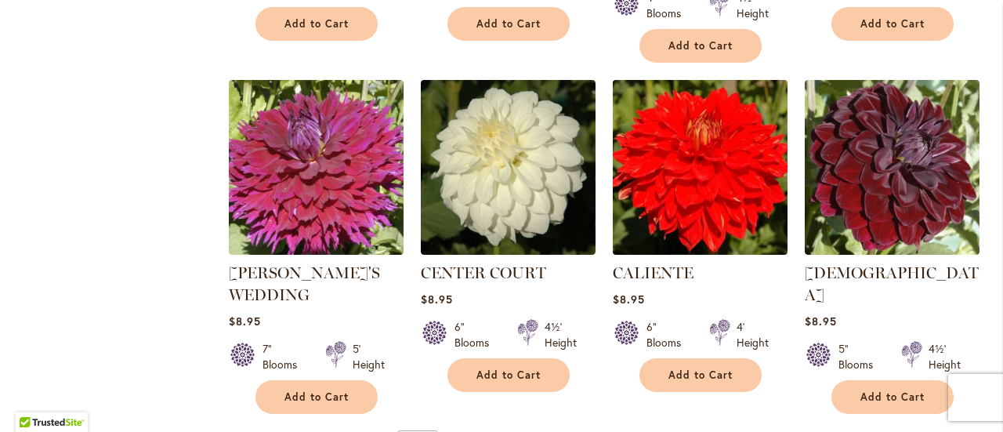
scroll to position [1305, 0]
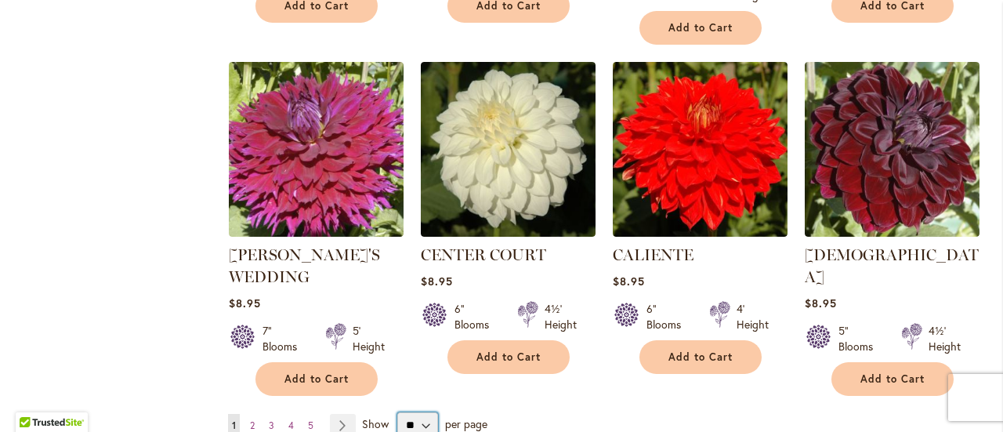
click at [427, 412] on select "** ** ** **" at bounding box center [417, 424] width 41 height 25
select select "**"
click at [397, 412] on select "** ** ** **" at bounding box center [417, 424] width 41 height 25
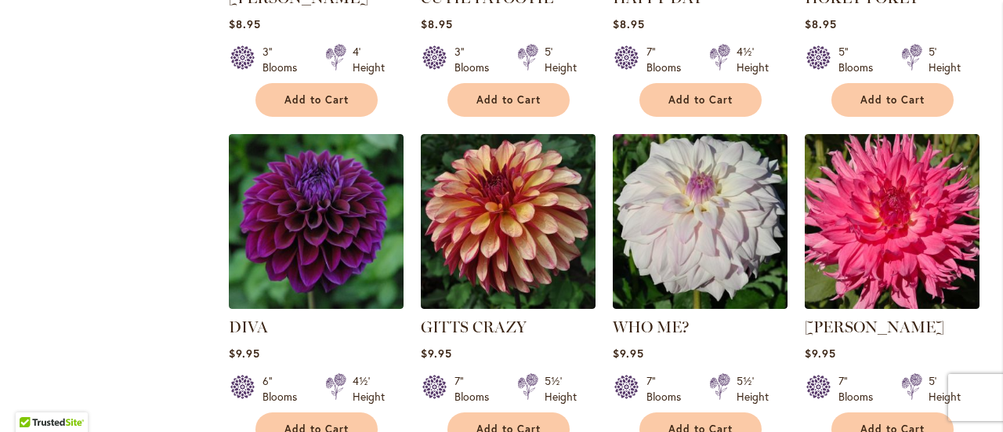
scroll to position [5353, 0]
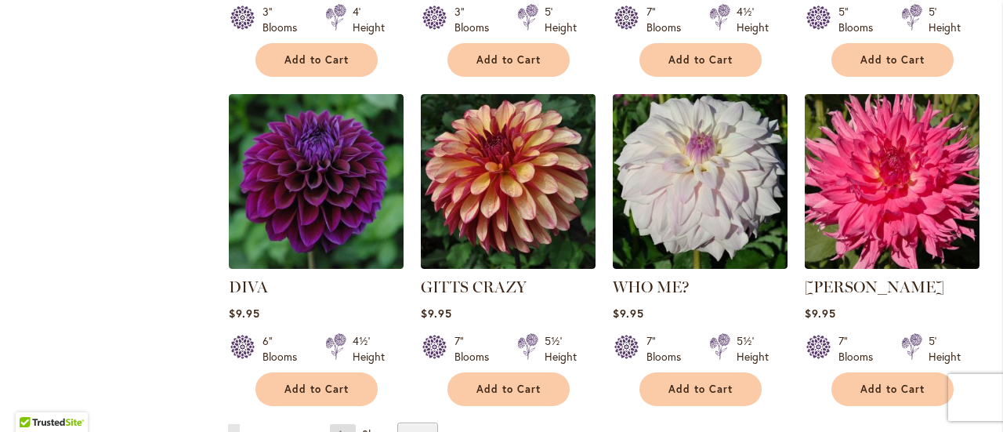
click at [345, 424] on link "Page Next" at bounding box center [343, 436] width 26 height 24
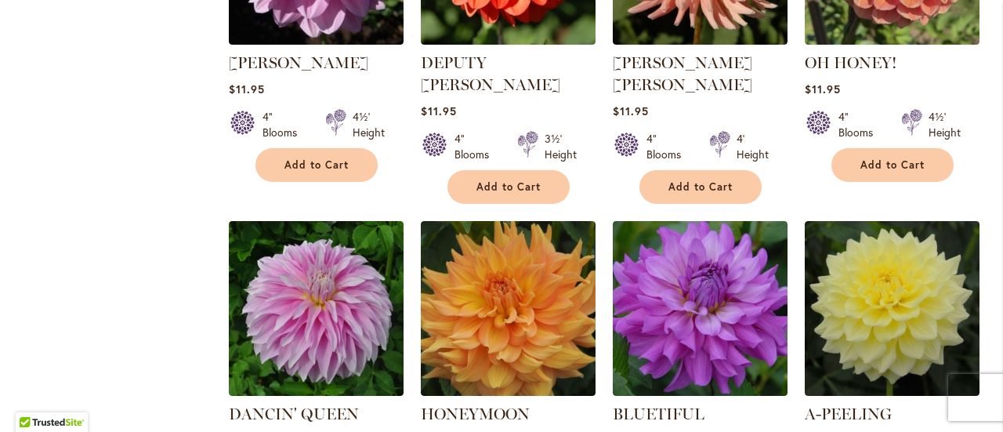
scroll to position [5509, 0]
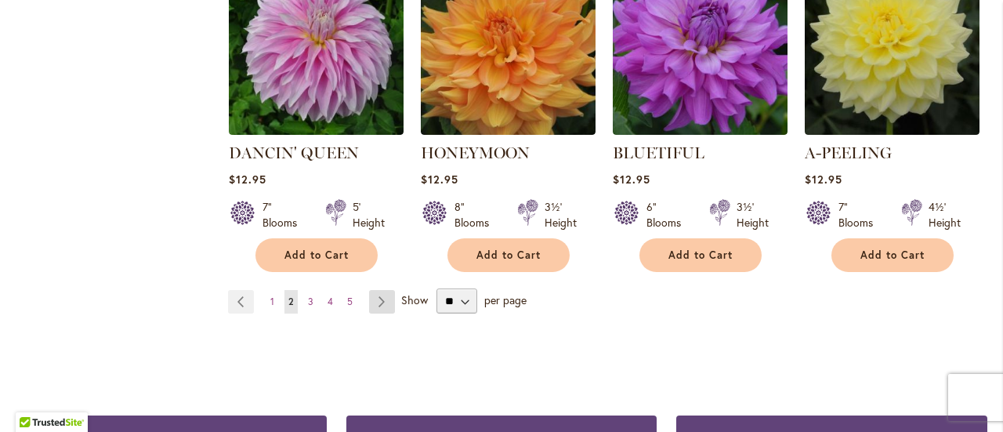
click at [376, 290] on link "Page Next" at bounding box center [382, 302] width 26 height 24
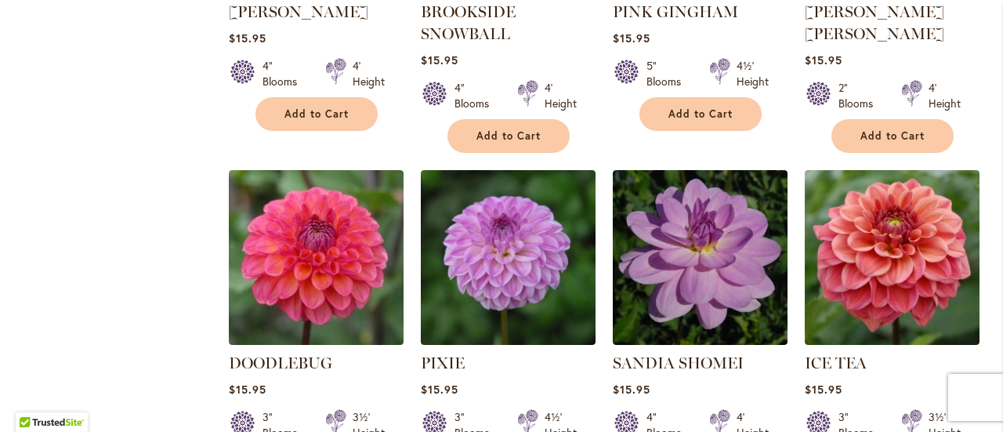
scroll to position [5379, 0]
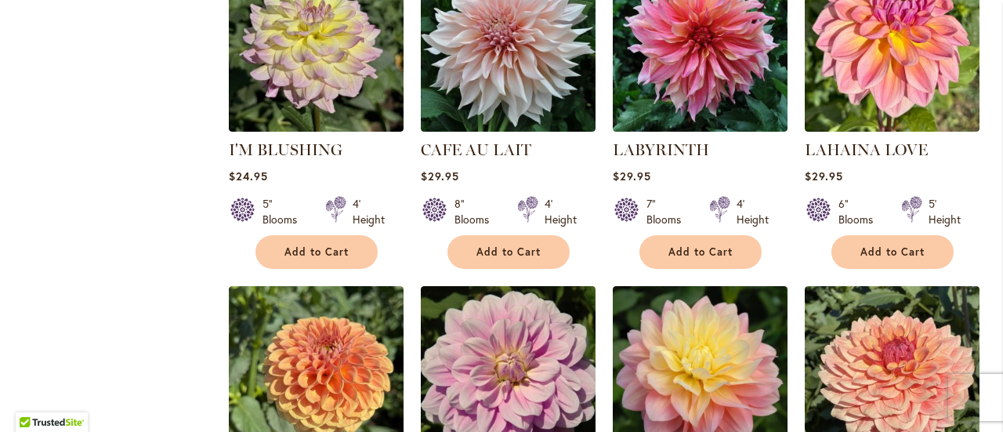
scroll to position [5248, 0]
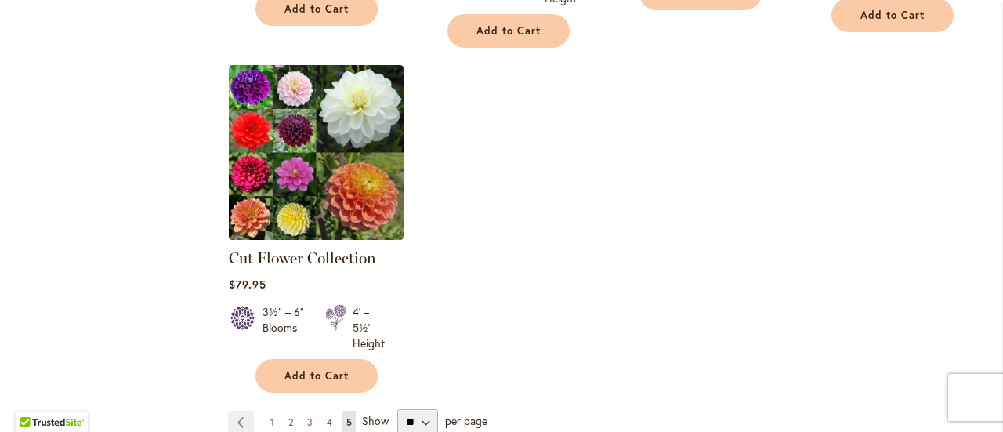
scroll to position [1156, 0]
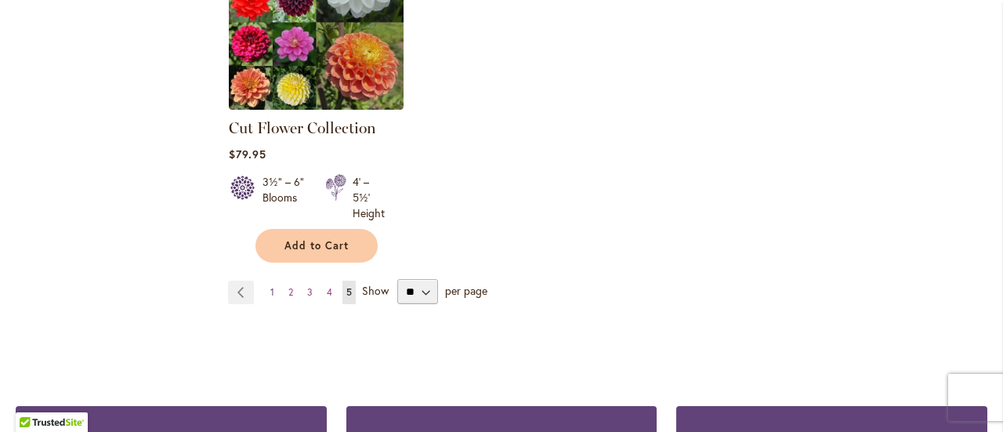
click at [271, 291] on span "1" at bounding box center [272, 292] width 4 height 12
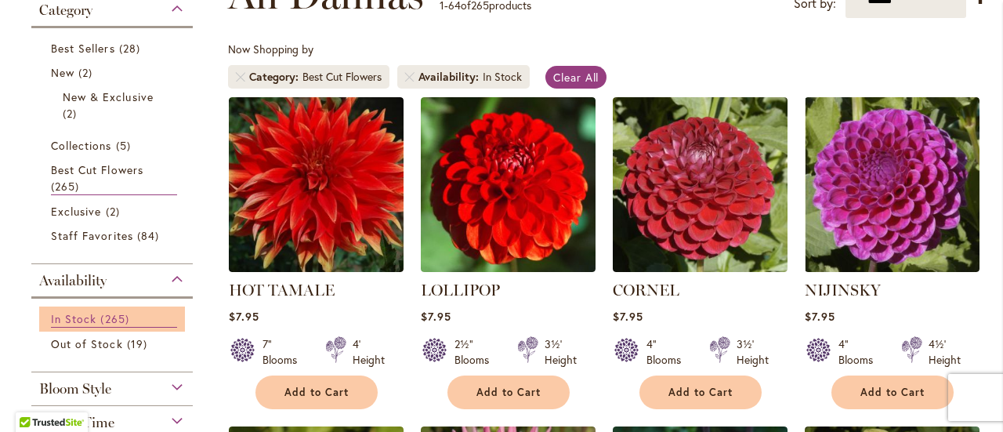
scroll to position [392, 0]
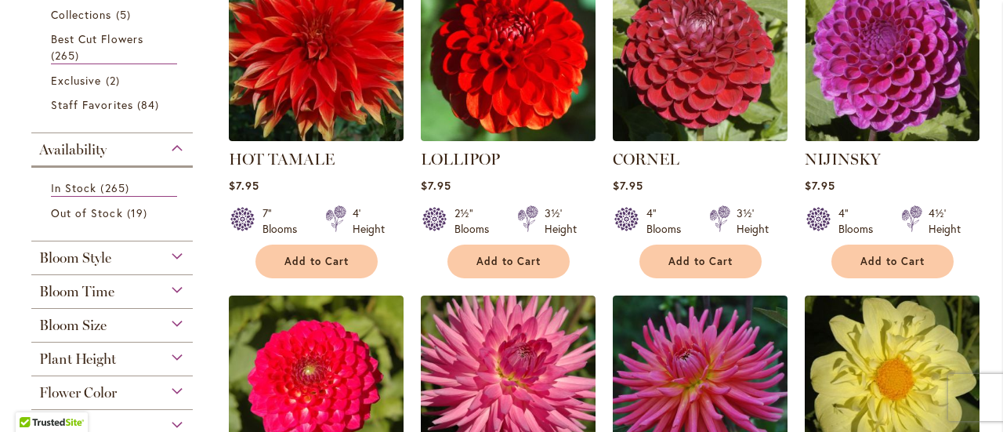
click at [179, 351] on div "Plant Height" at bounding box center [111, 354] width 161 height 25
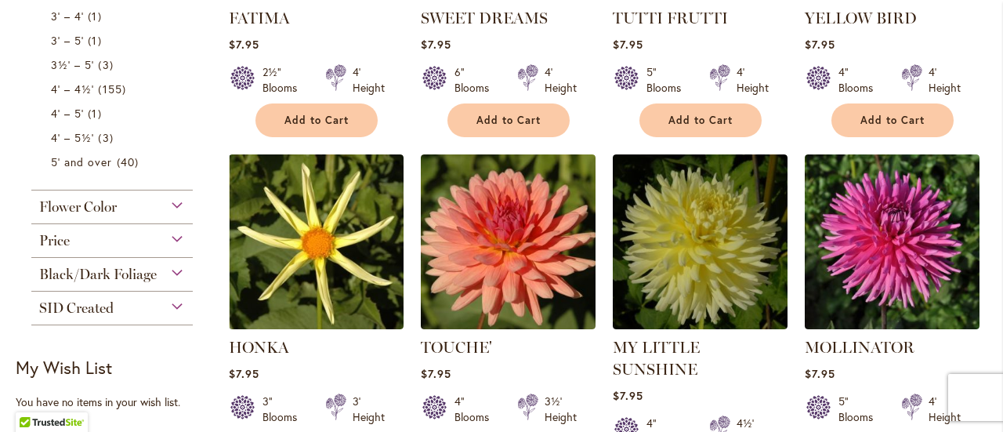
scroll to position [731, 0]
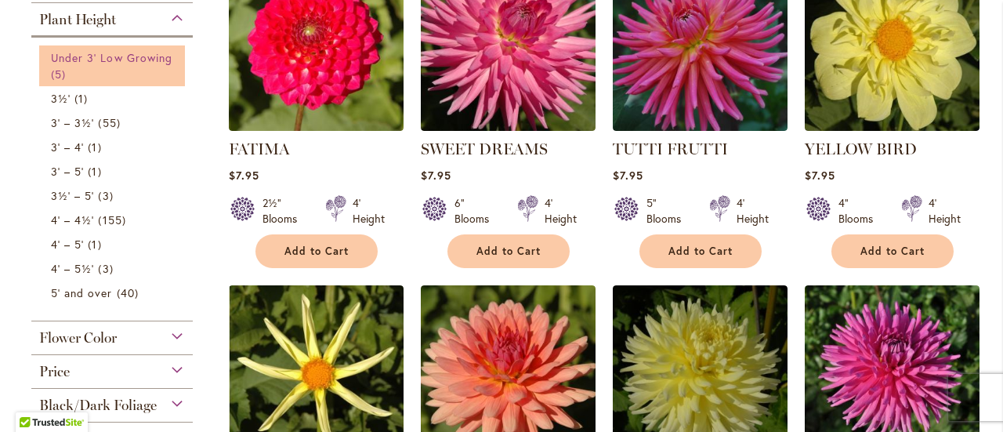
click at [92, 63] on link "Under 3' Low Growing 5 items" at bounding box center [114, 65] width 126 height 33
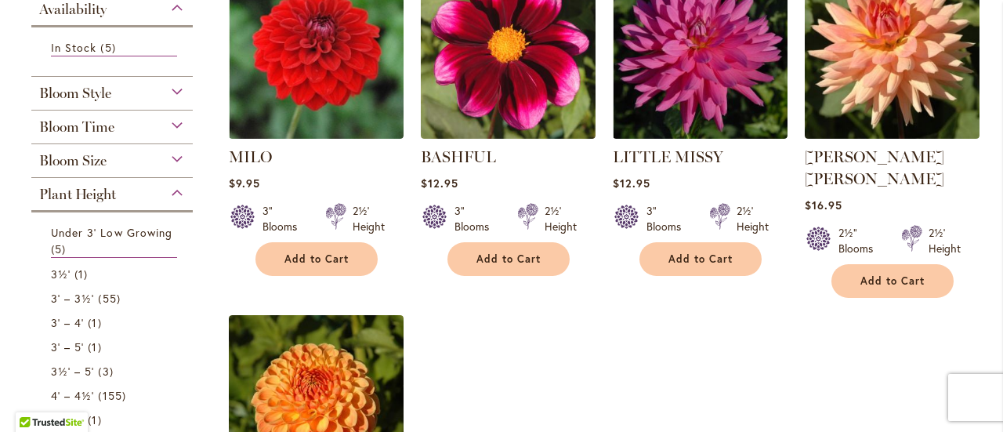
scroll to position [373, 0]
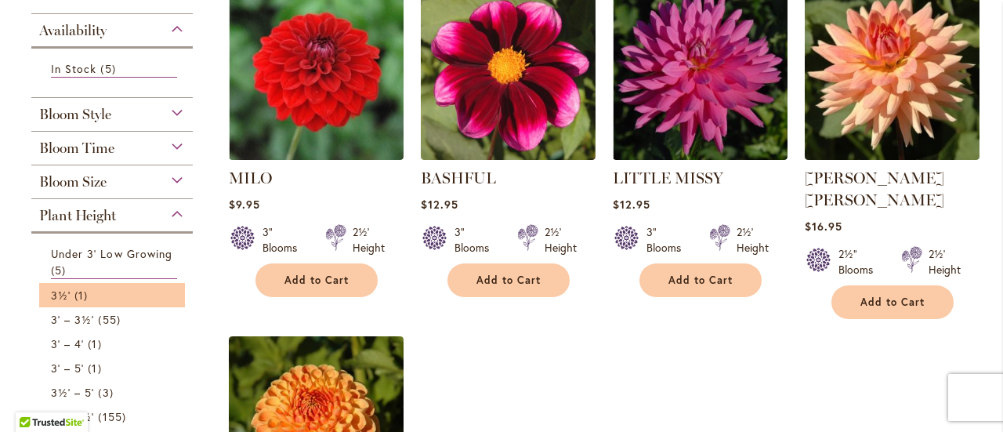
click at [81, 299] on li "3½' 1 item" at bounding box center [112, 295] width 146 height 24
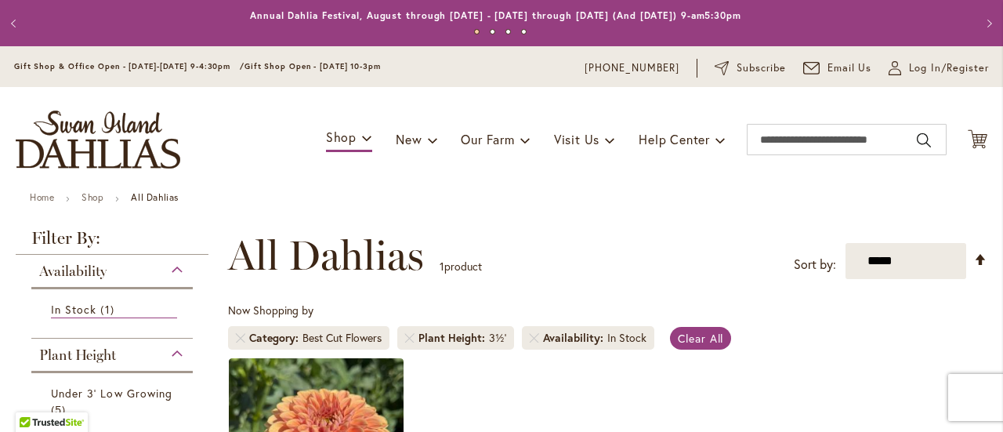
scroll to position [243, 0]
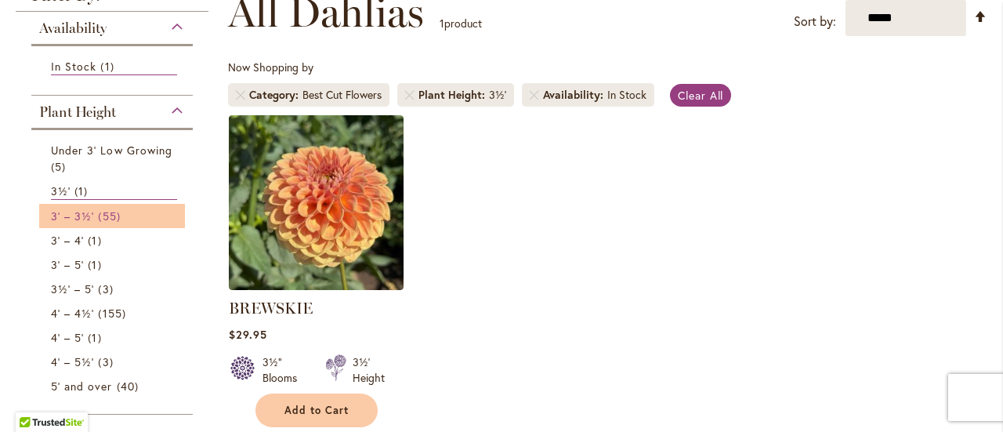
click at [82, 219] on span "3' – 3½'" at bounding box center [72, 215] width 43 height 15
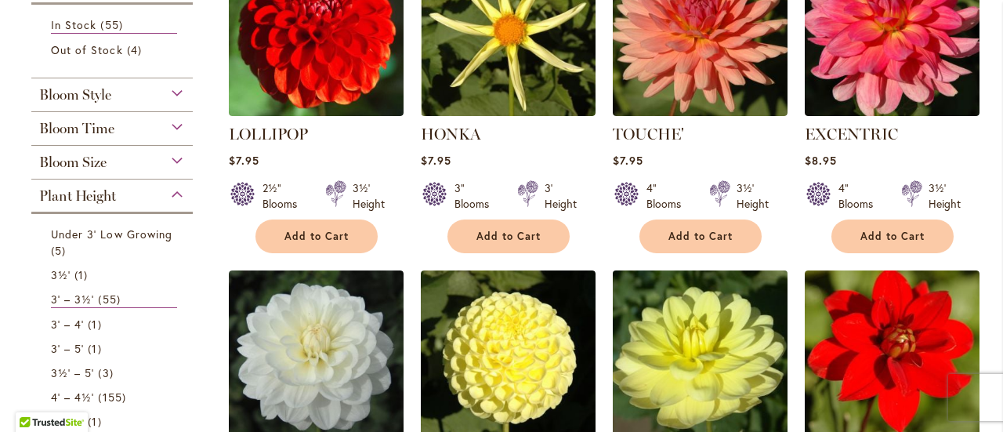
scroll to position [287, 0]
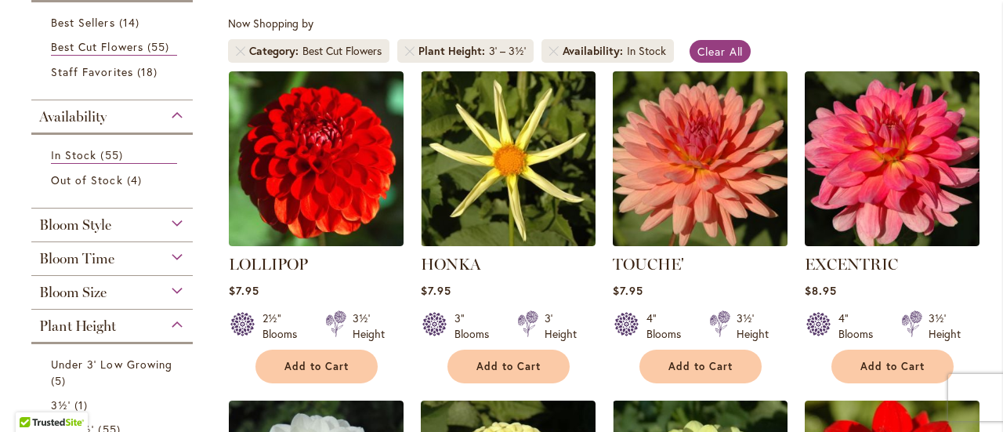
click at [714, 189] on img at bounding box center [699, 158] width 183 height 183
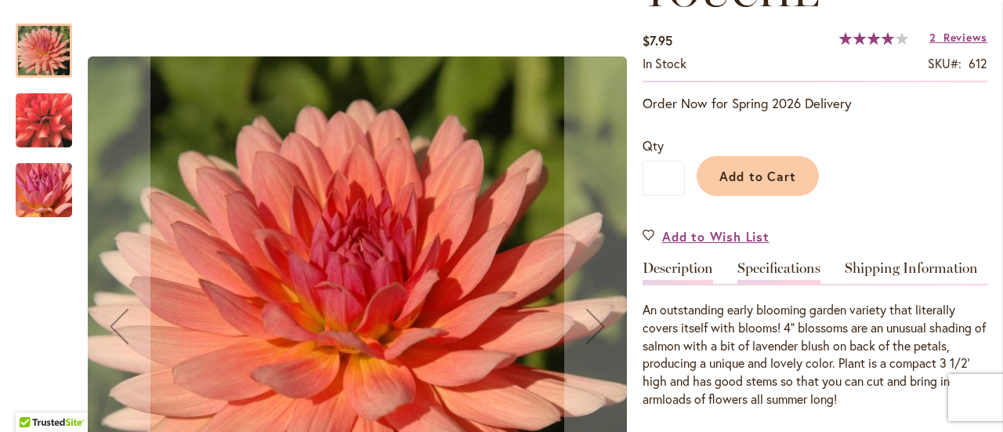
click at [753, 266] on link "Specifications" at bounding box center [778, 272] width 83 height 23
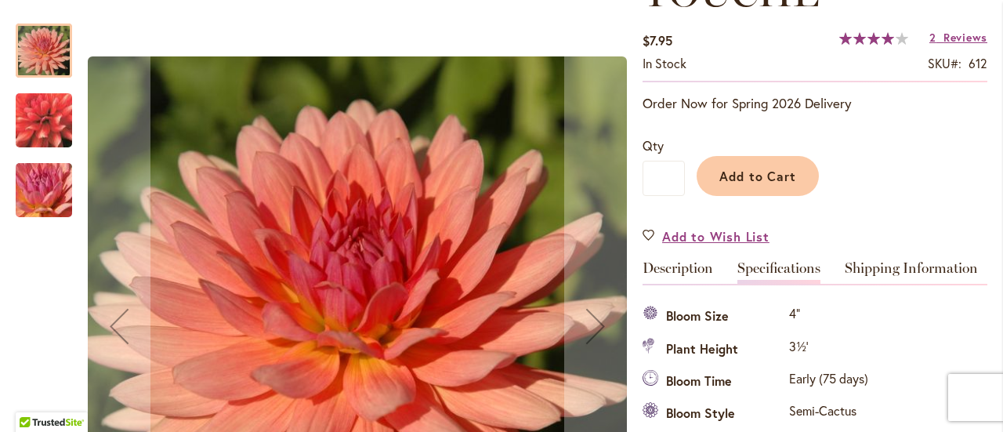
scroll to position [521, 0]
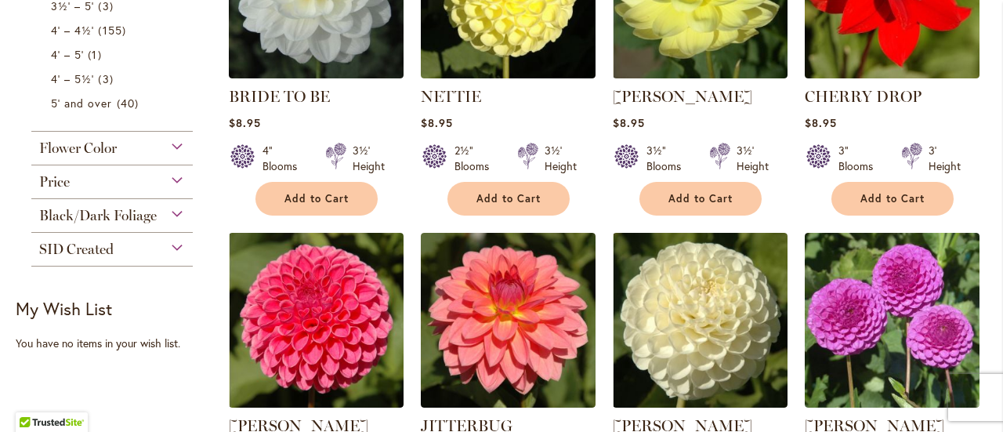
scroll to position [914, 0]
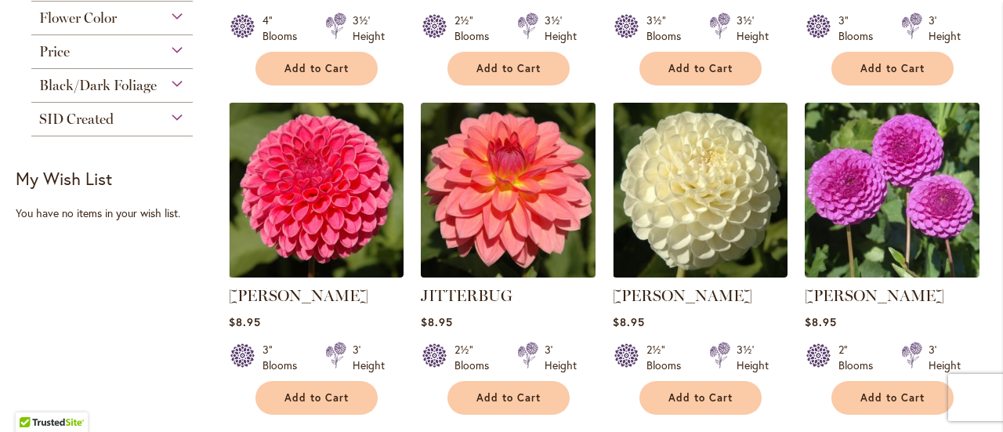
click at [519, 203] on img at bounding box center [507, 189] width 183 height 183
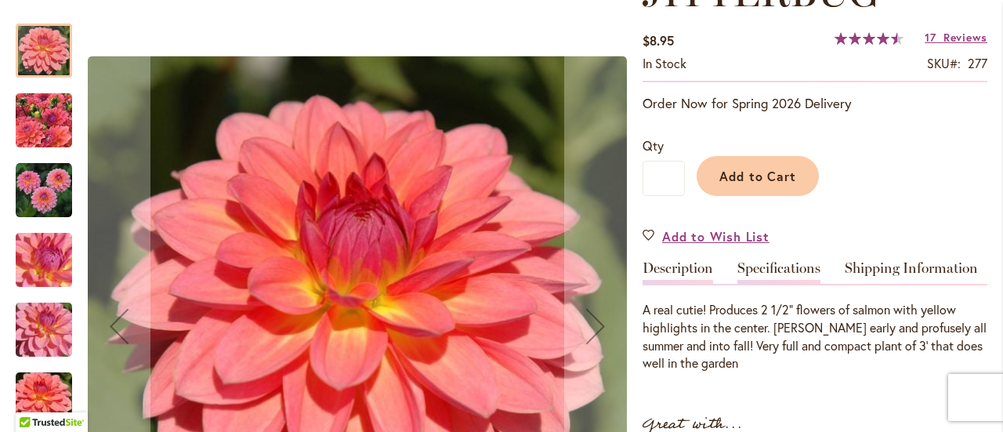
click at [805, 263] on link "Specifications" at bounding box center [778, 272] width 83 height 23
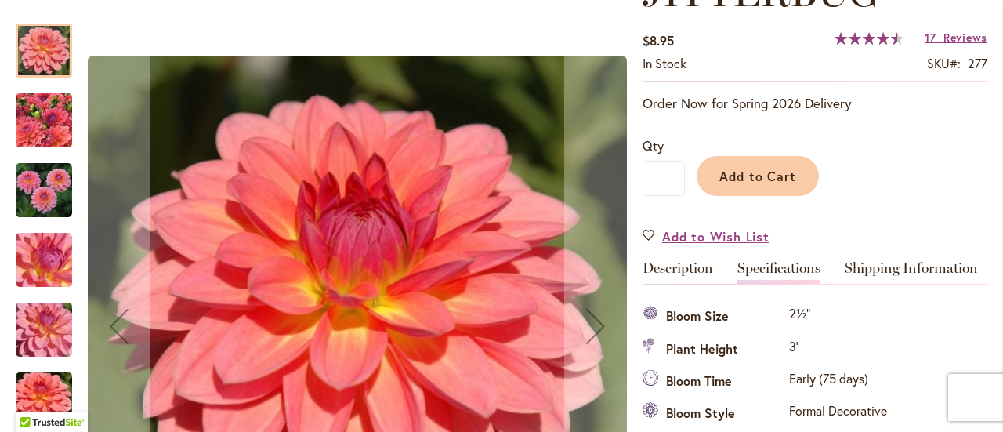
scroll to position [521, 0]
